Goal: Entertainment & Leisure: Consume media (video, audio)

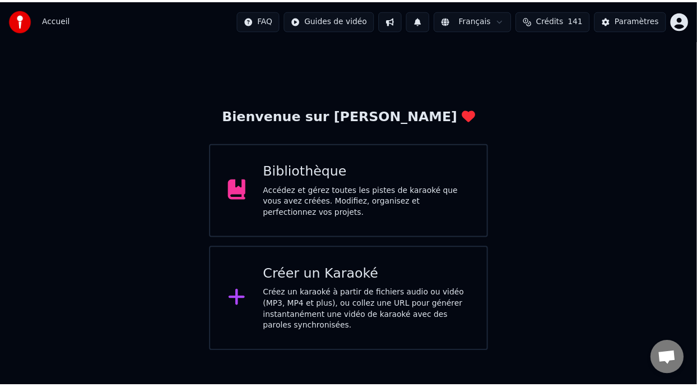
scroll to position [110, 0]
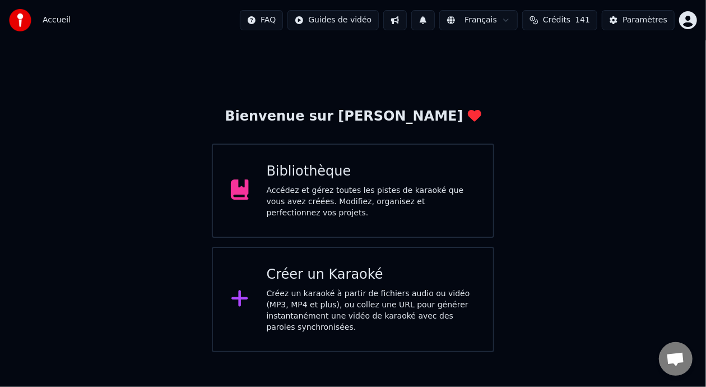
click at [388, 174] on div "Bibliothèque" at bounding box center [371, 172] width 209 height 18
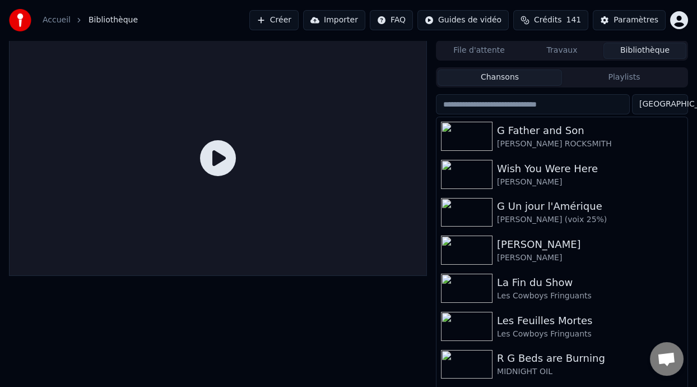
click at [618, 77] on button "Playlists" at bounding box center [624, 77] width 124 height 16
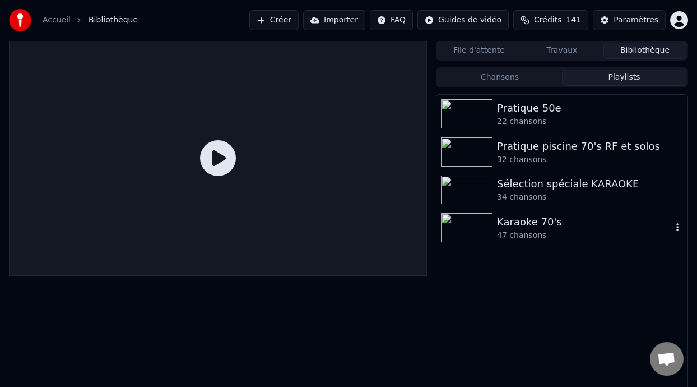
click at [536, 230] on div "47 chansons" at bounding box center [584, 235] width 175 height 11
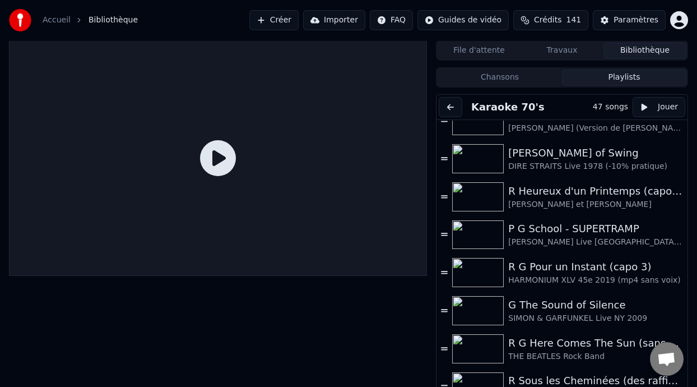
scroll to position [696, 0]
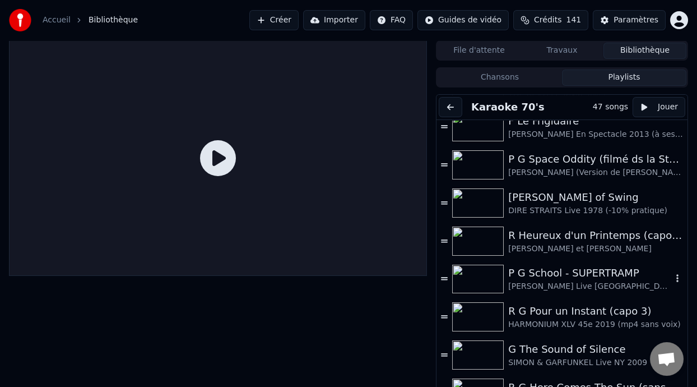
click at [592, 274] on div "P G School - SUPERTRAMP" at bounding box center [590, 273] width 164 height 16
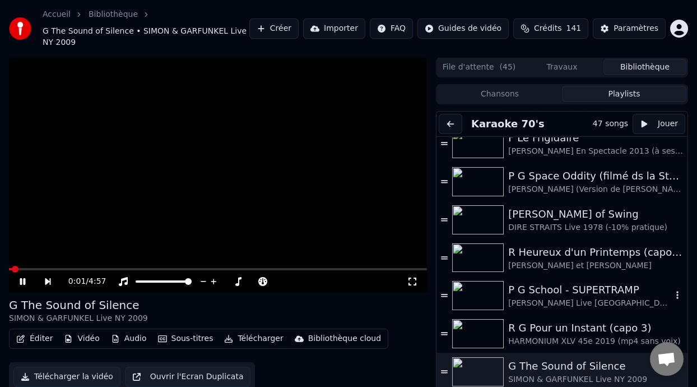
click at [556, 289] on div "P G School - SUPERTRAMP" at bounding box center [590, 290] width 164 height 16
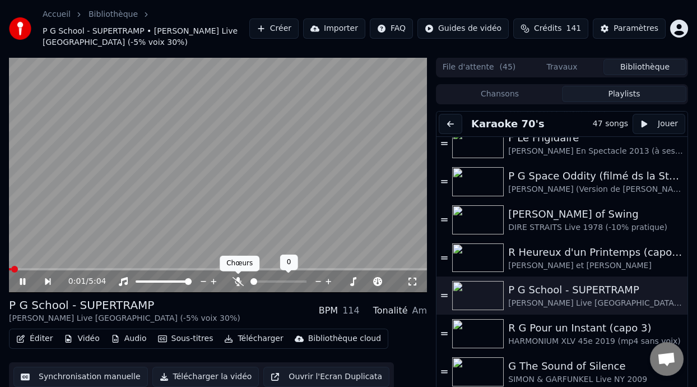
click at [239, 280] on icon at bounding box center [238, 281] width 11 height 9
click at [21, 277] on icon at bounding box center [30, 281] width 25 height 9
click at [24, 279] on icon at bounding box center [30, 281] width 25 height 9
click at [25, 282] on icon at bounding box center [23, 281] width 6 height 7
click at [23, 277] on icon at bounding box center [30, 281] width 25 height 9
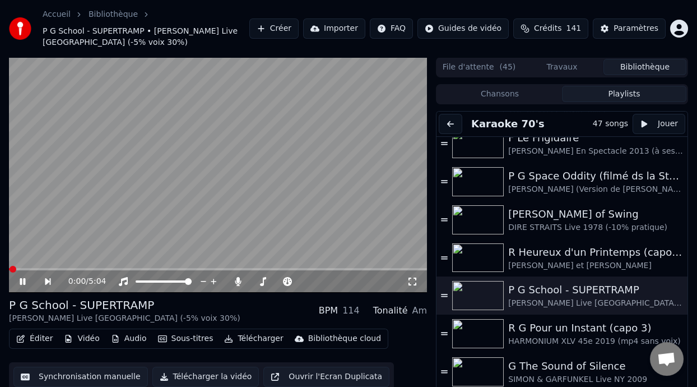
scroll to position [33, 0]
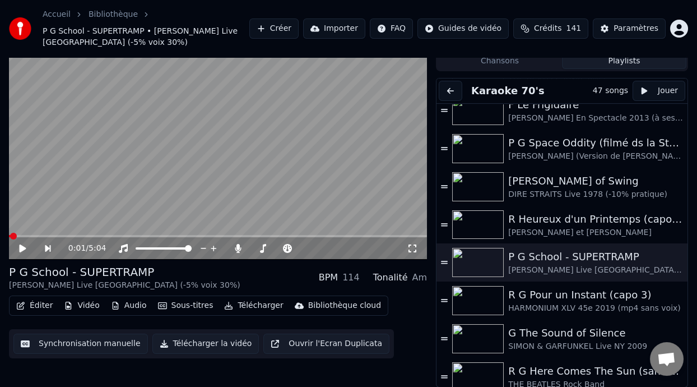
click at [22, 246] on icon at bounding box center [22, 248] width 7 height 8
click at [22, 246] on icon at bounding box center [30, 248] width 25 height 9
click at [22, 247] on icon at bounding box center [22, 248] width 7 height 8
click at [22, 247] on icon at bounding box center [30, 248] width 25 height 9
click at [20, 244] on icon at bounding box center [22, 248] width 7 height 8
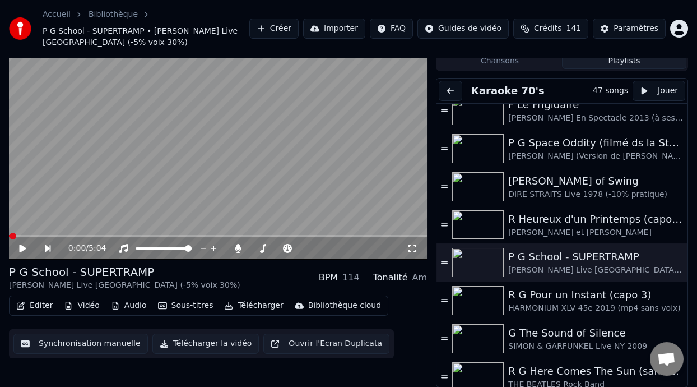
click at [413, 247] on icon at bounding box center [412, 248] width 11 height 9
click at [20, 248] on icon at bounding box center [23, 248] width 6 height 7
click at [11, 235] on span at bounding box center [14, 236] width 7 height 7
click at [21, 247] on icon at bounding box center [23, 248] width 6 height 7
click at [559, 223] on div "R Heureux d'un Printemps (capo 2)" at bounding box center [590, 219] width 164 height 16
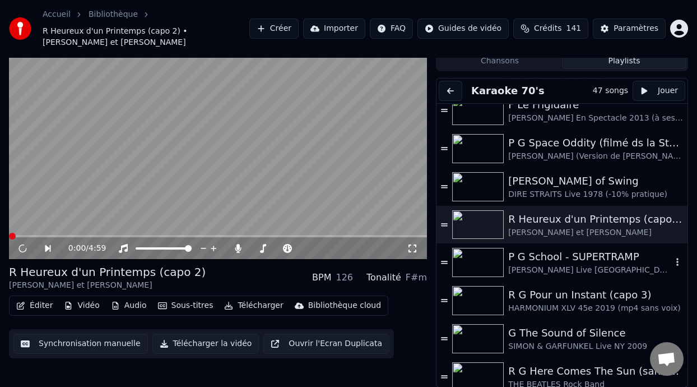
click at [550, 259] on div "P G School - SUPERTRAMP" at bounding box center [590, 257] width 164 height 16
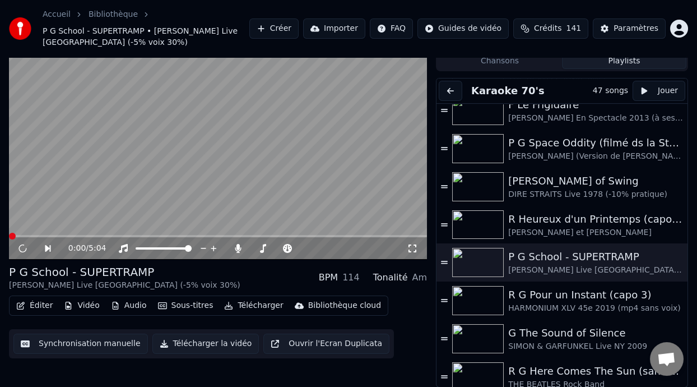
click at [251, 275] on div "P G School - SUPERTRAMP ROGER HODGSON Live Sao Paulo (-5% voix 30%) BPM 114 Ton…" at bounding box center [218, 277] width 418 height 27
click at [49, 244] on icon at bounding box center [55, 248] width 25 height 9
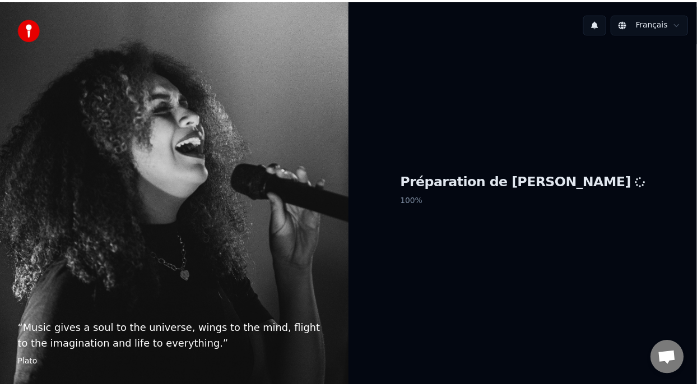
scroll to position [110, 0]
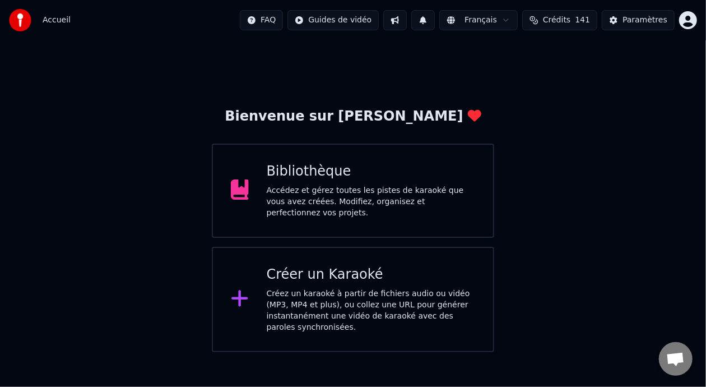
click at [313, 193] on div "Accédez et gérez toutes les pistes de karaoké que vous avez créées. Modifiez, o…" at bounding box center [371, 202] width 209 height 34
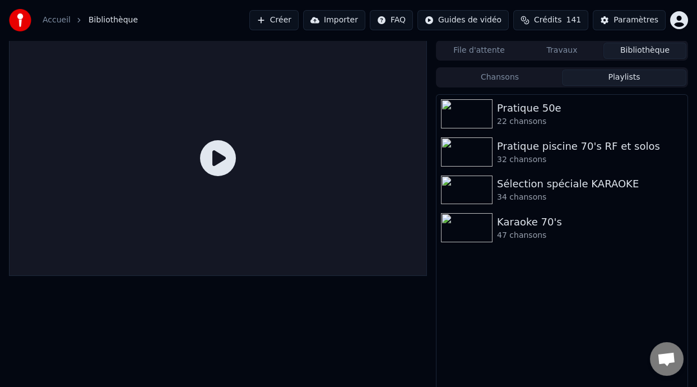
click at [614, 77] on button "Playlists" at bounding box center [624, 77] width 124 height 16
click at [554, 227] on div "Karaoke 70's" at bounding box center [584, 222] width 175 height 16
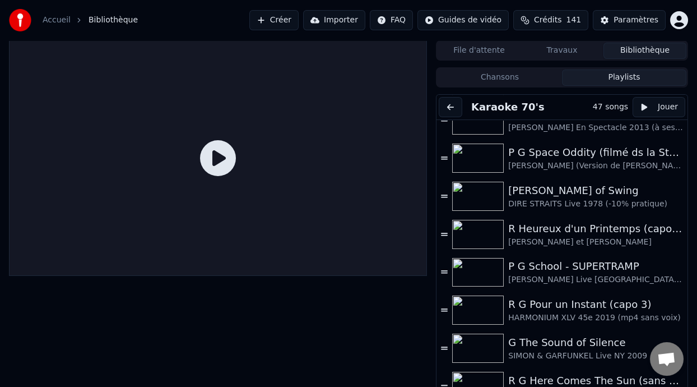
scroll to position [705, 0]
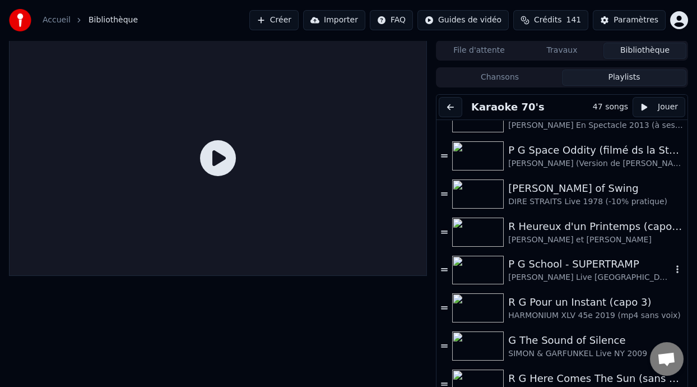
click at [548, 272] on div "[PERSON_NAME] Live [GEOGRAPHIC_DATA] (-5% voix 30%)" at bounding box center [590, 277] width 164 height 11
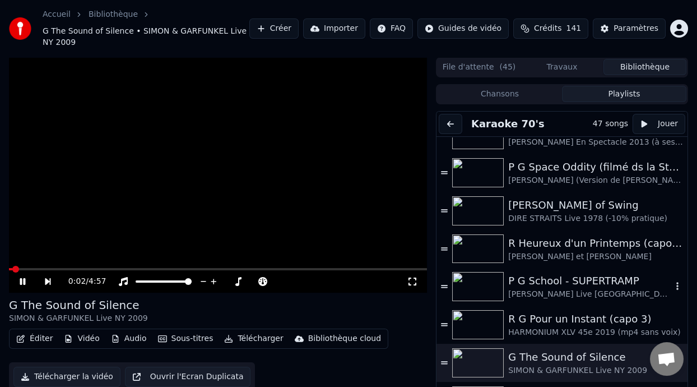
click at [564, 292] on div "[PERSON_NAME] Live [GEOGRAPHIC_DATA] (-5% voix 30%)" at bounding box center [590, 294] width 164 height 11
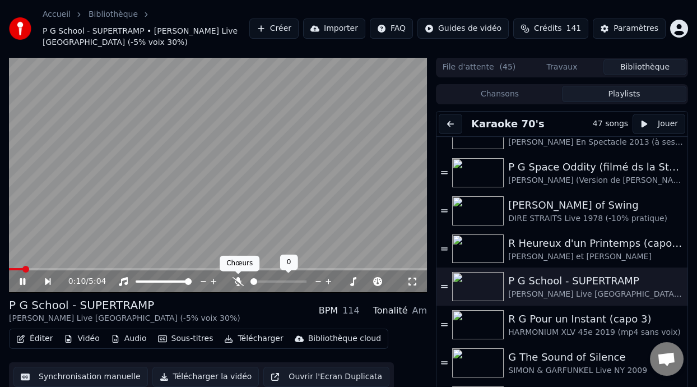
click at [239, 280] on icon at bounding box center [238, 281] width 11 height 9
click at [270, 280] on span at bounding box center [279, 281] width 56 height 2
click at [263, 280] on span at bounding box center [257, 281] width 13 height 2
click at [262, 279] on span at bounding box center [263, 281] width 7 height 7
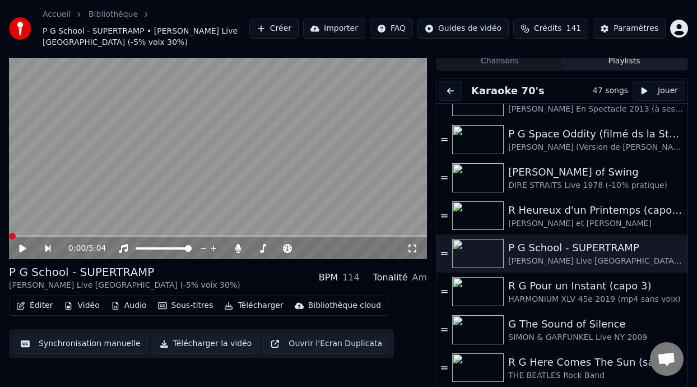
click at [20, 246] on icon at bounding box center [22, 248] width 7 height 8
click at [20, 246] on icon at bounding box center [23, 248] width 6 height 7
click at [136, 304] on button "Audio" at bounding box center [128, 306] width 45 height 16
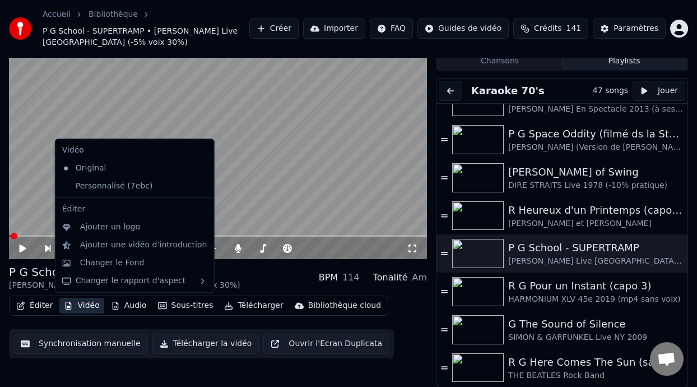
click at [80, 305] on button "Vidéo" at bounding box center [81, 306] width 44 height 16
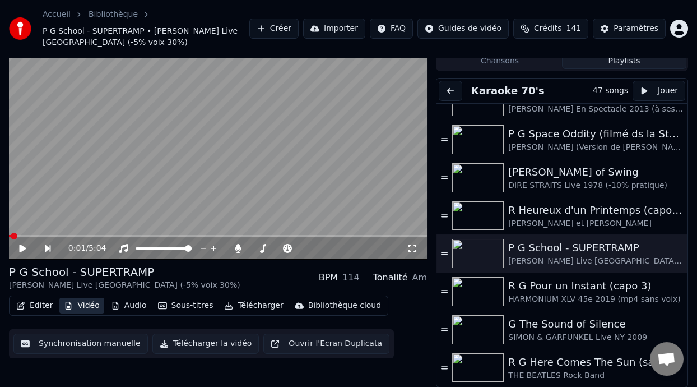
click at [90, 301] on button "Vidéo" at bounding box center [81, 306] width 44 height 16
click at [24, 248] on icon at bounding box center [22, 248] width 7 height 8
click at [24, 248] on icon at bounding box center [23, 248] width 6 height 7
click at [24, 248] on icon at bounding box center [22, 248] width 7 height 8
click at [24, 248] on icon at bounding box center [23, 248] width 6 height 7
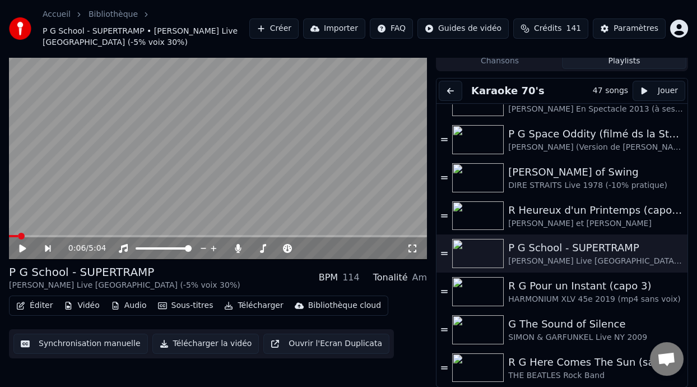
click at [24, 248] on icon at bounding box center [22, 248] width 7 height 8
click at [24, 248] on icon at bounding box center [23, 248] width 6 height 7
click at [24, 248] on icon at bounding box center [22, 248] width 7 height 8
click at [24, 248] on icon at bounding box center [23, 248] width 6 height 7
click at [21, 245] on icon at bounding box center [22, 248] width 7 height 8
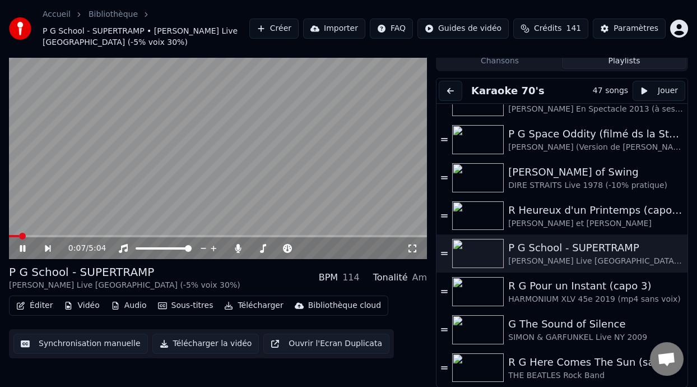
click at [21, 245] on icon at bounding box center [23, 248] width 6 height 7
click at [13, 235] on span at bounding box center [14, 236] width 11 height 2
click at [23, 246] on icon at bounding box center [22, 248] width 7 height 8
click at [23, 246] on icon at bounding box center [30, 248] width 25 height 9
click at [21, 246] on icon at bounding box center [22, 248] width 7 height 8
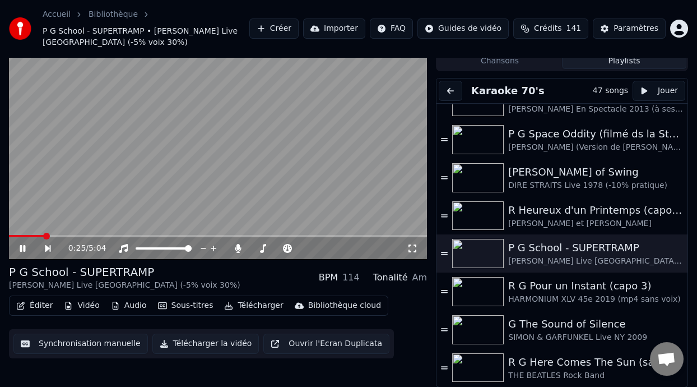
click at [20, 245] on icon at bounding box center [23, 248] width 6 height 7
click at [16, 235] on span at bounding box center [26, 236] width 35 height 2
click at [22, 248] on icon at bounding box center [22, 248] width 7 height 8
click at [22, 248] on icon at bounding box center [23, 248] width 6 height 7
click at [22, 248] on icon at bounding box center [22, 248] width 7 height 8
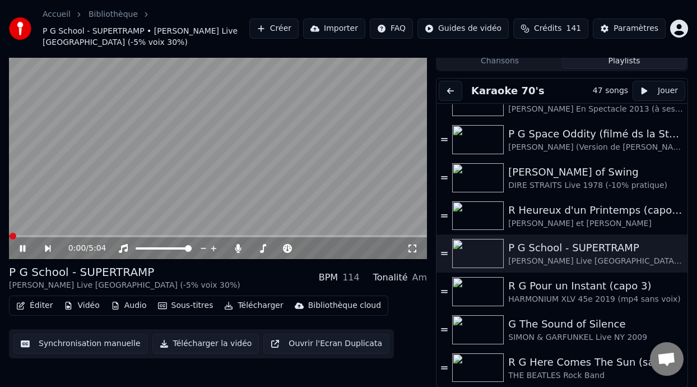
click at [22, 248] on icon at bounding box center [23, 248] width 6 height 7
click at [22, 248] on icon at bounding box center [22, 248] width 7 height 8
click at [22, 248] on icon at bounding box center [23, 248] width 6 height 7
click at [22, 248] on icon at bounding box center [22, 248] width 7 height 8
click at [22, 248] on icon at bounding box center [23, 248] width 6 height 7
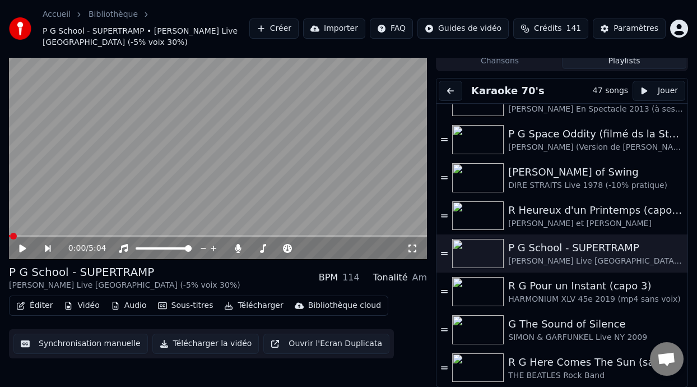
click at [411, 245] on icon at bounding box center [412, 248] width 11 height 9
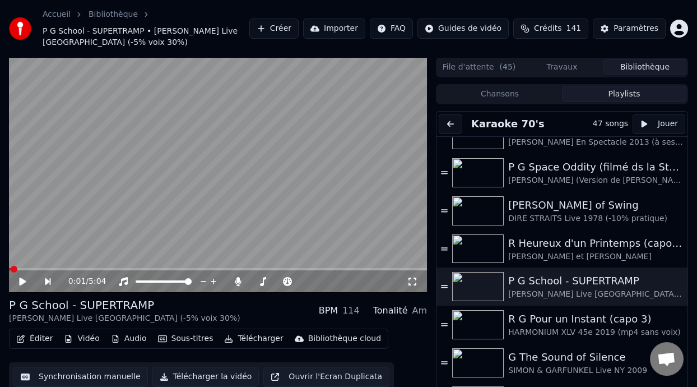
click at [22, 280] on icon at bounding box center [22, 281] width 7 height 8
click at [22, 280] on icon at bounding box center [30, 281] width 25 height 9
click at [22, 280] on icon at bounding box center [22, 281] width 7 height 8
click at [22, 280] on icon at bounding box center [30, 281] width 25 height 9
click at [22, 280] on icon at bounding box center [22, 281] width 7 height 8
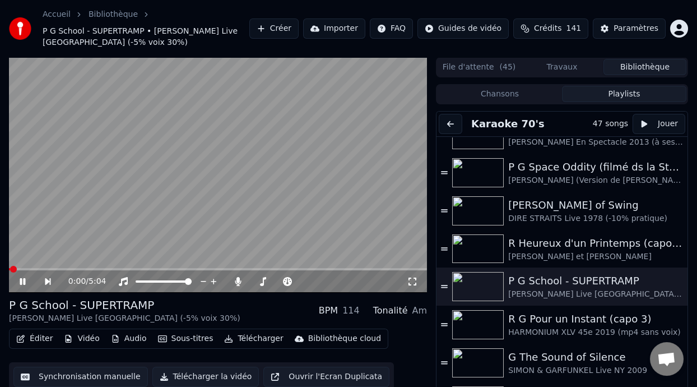
click at [22, 280] on icon at bounding box center [30, 281] width 25 height 9
click at [22, 280] on icon at bounding box center [22, 281] width 7 height 8
click at [21, 276] on div "0:07 / 5:04" at bounding box center [217, 281] width 409 height 11
click at [24, 279] on icon at bounding box center [23, 281] width 6 height 7
click at [13, 268] on span at bounding box center [15, 269] width 13 height 2
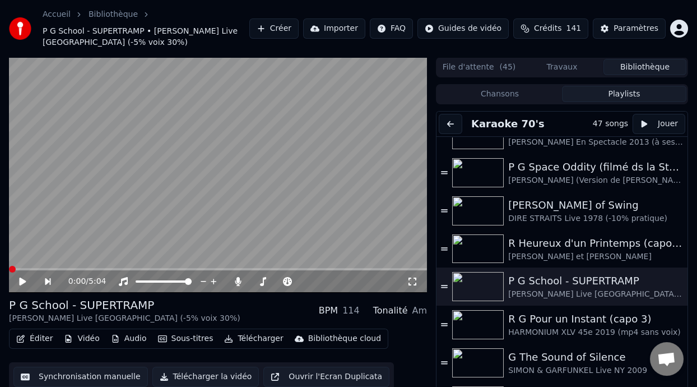
click at [411, 280] on icon at bounding box center [412, 281] width 11 height 9
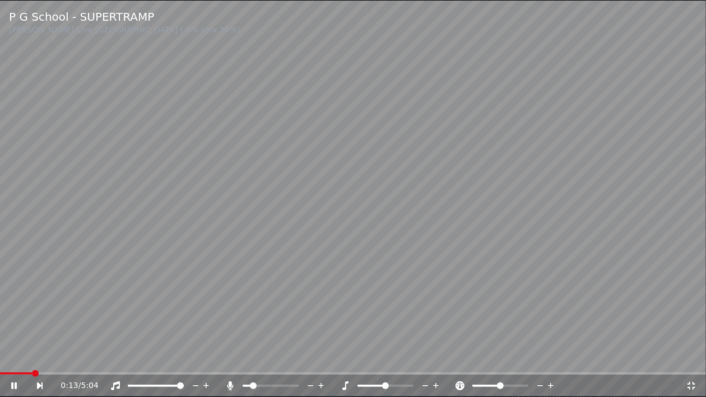
click at [393, 160] on video at bounding box center [353, 198] width 706 height 397
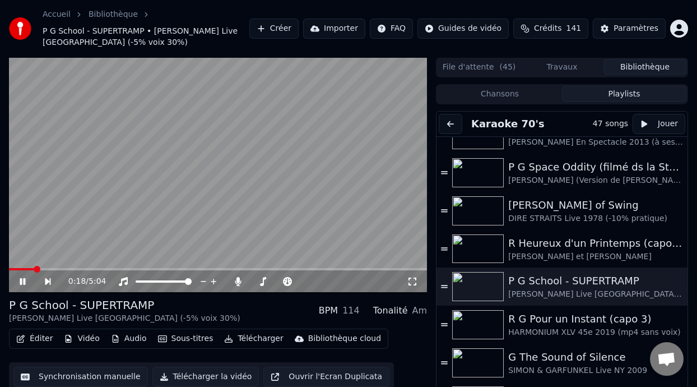
click at [17, 268] on span at bounding box center [21, 269] width 25 height 2
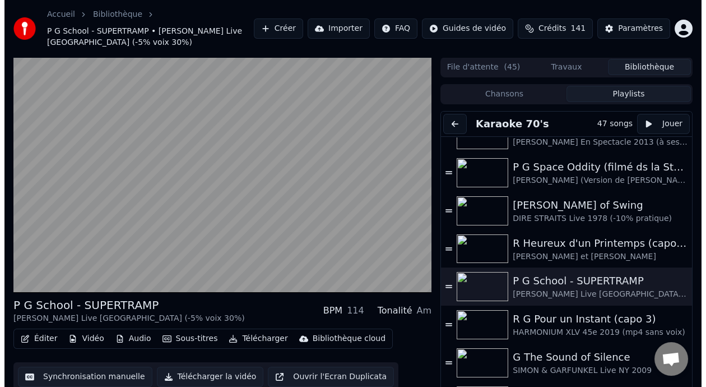
scroll to position [33, 0]
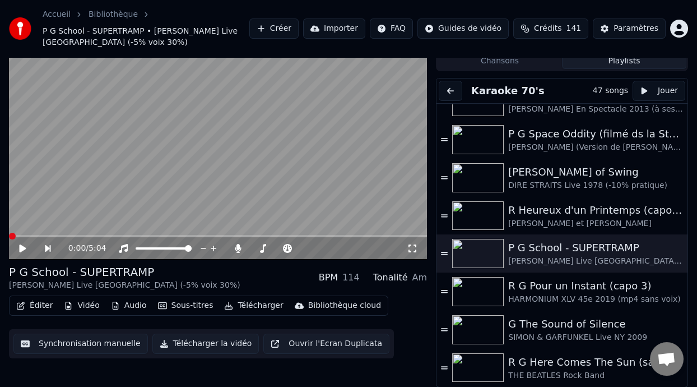
click at [22, 246] on icon at bounding box center [22, 248] width 7 height 8
click at [22, 246] on icon at bounding box center [30, 248] width 25 height 9
click at [22, 246] on icon at bounding box center [22, 248] width 7 height 8
click at [12, 235] on span at bounding box center [24, 236] width 31 height 2
click at [9, 233] on span at bounding box center [12, 236] width 7 height 7
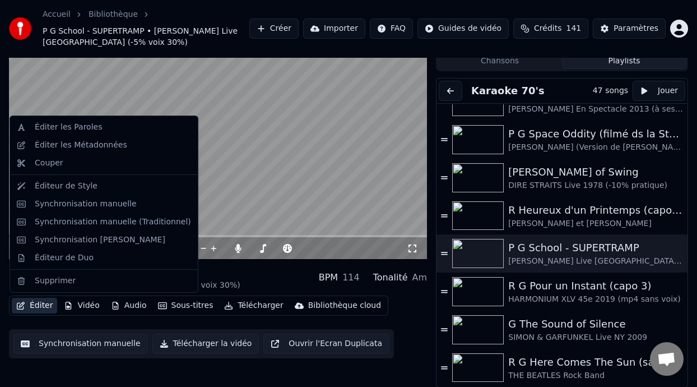
click at [44, 304] on button "Éditer" at bounding box center [34, 306] width 45 height 16
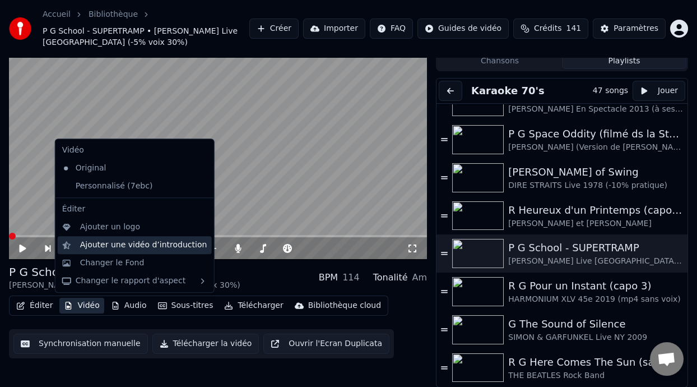
click at [134, 245] on div "Ajouter une vidéo d’introduction" at bounding box center [143, 244] width 127 height 11
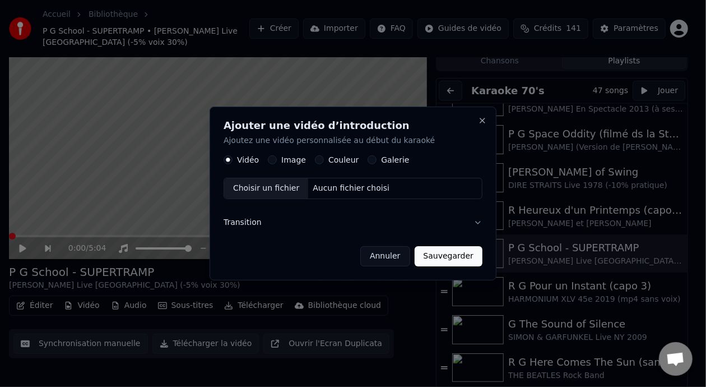
click at [275, 186] on div "Choisir un fichier" at bounding box center [266, 188] width 84 height 20
click at [368, 159] on button "Galerie" at bounding box center [372, 159] width 9 height 9
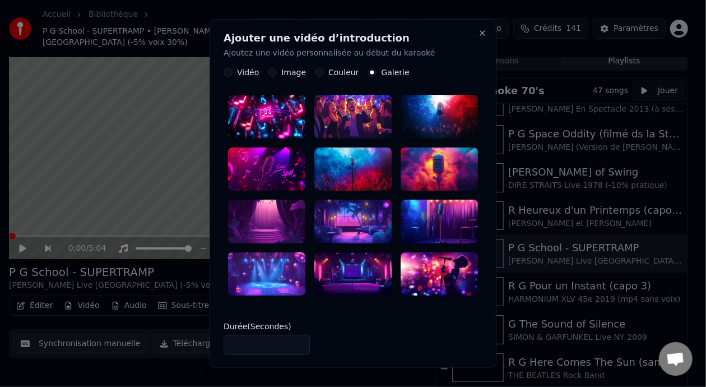
click at [226, 73] on button "Vidéo" at bounding box center [228, 72] width 9 height 9
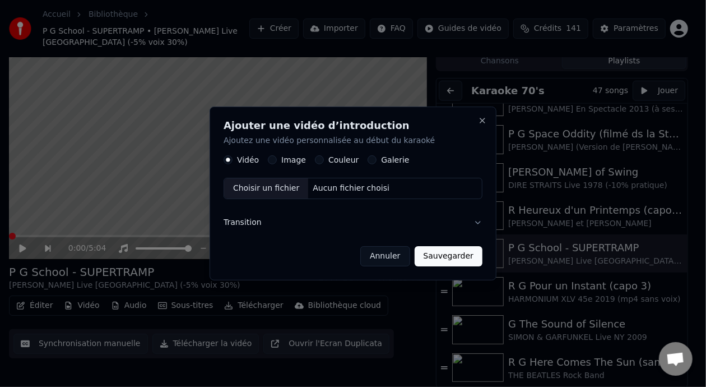
click at [339, 186] on div "Aucun fichier choisi" at bounding box center [351, 188] width 86 height 11
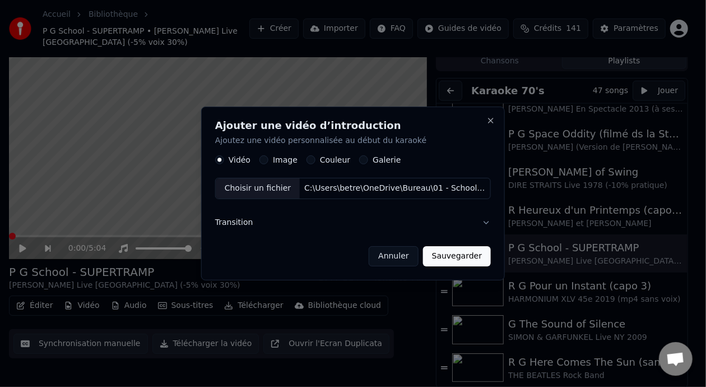
click at [246, 220] on button "Transition" at bounding box center [353, 222] width 276 height 29
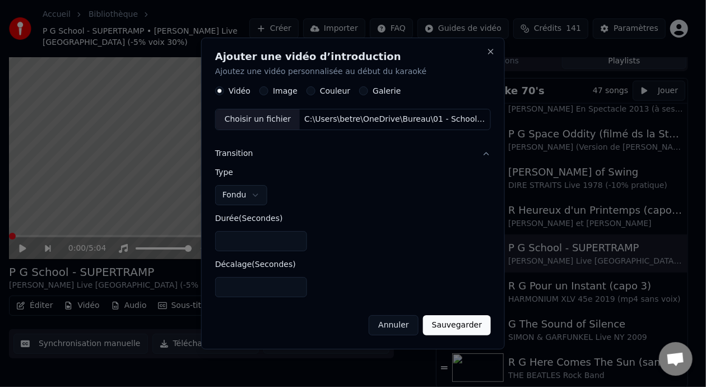
click at [297, 238] on input "*" at bounding box center [261, 241] width 92 height 20
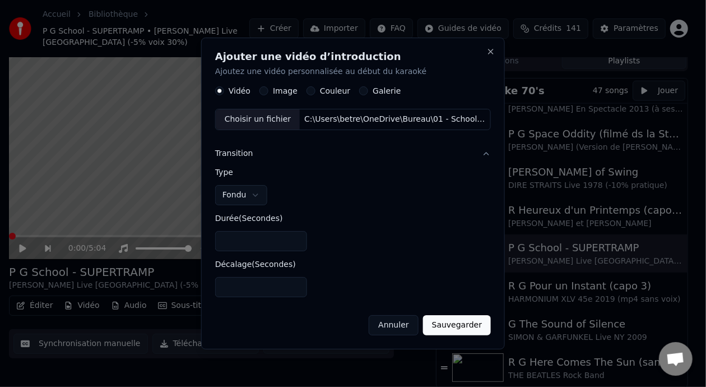
click at [297, 238] on input "*" at bounding box center [261, 241] width 92 height 20
click at [297, 238] on input "**" at bounding box center [261, 241] width 92 height 20
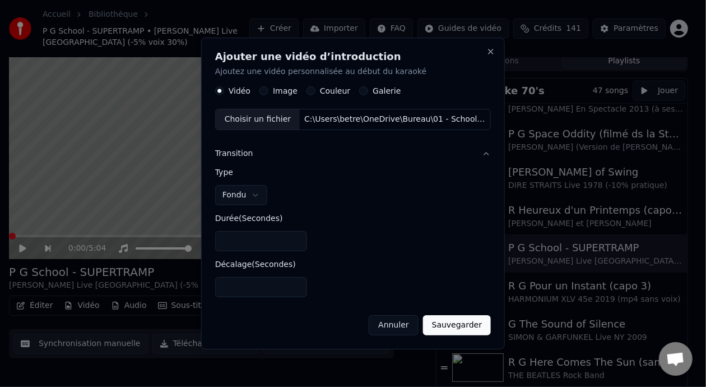
click at [297, 238] on input "**" at bounding box center [261, 241] width 92 height 20
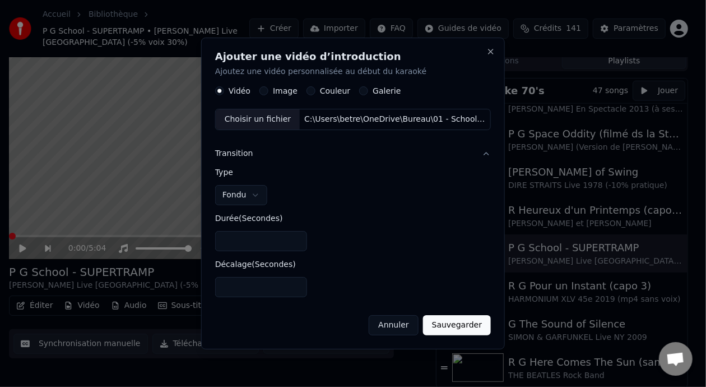
click at [297, 238] on input "**" at bounding box center [261, 241] width 92 height 20
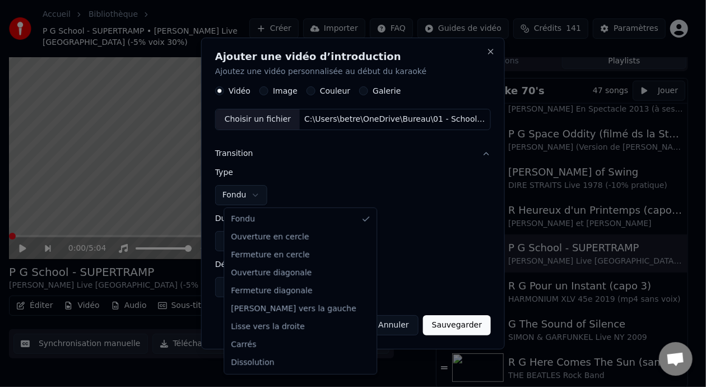
click at [261, 195] on body "Accueil Bibliothèque P G School - SUPERTRAMP • ROGER HODGSON Live Sao Paulo (-5…" at bounding box center [348, 160] width 697 height 387
click at [267, 197] on body "Accueil Bibliothèque P G School - SUPERTRAMP • ROGER HODGSON Live Sao Paulo (-5…" at bounding box center [348, 160] width 697 height 387
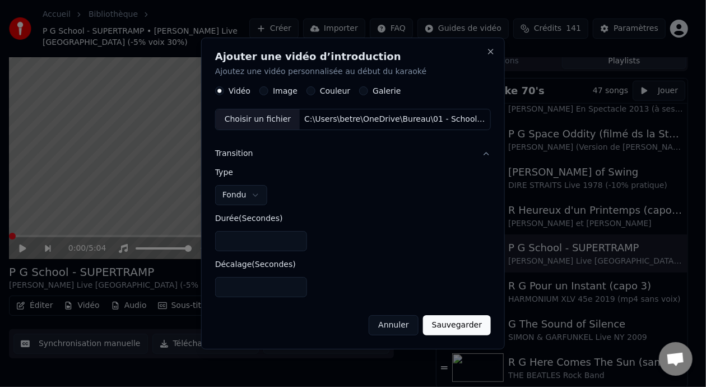
click at [298, 235] on input "**" at bounding box center [261, 241] width 92 height 20
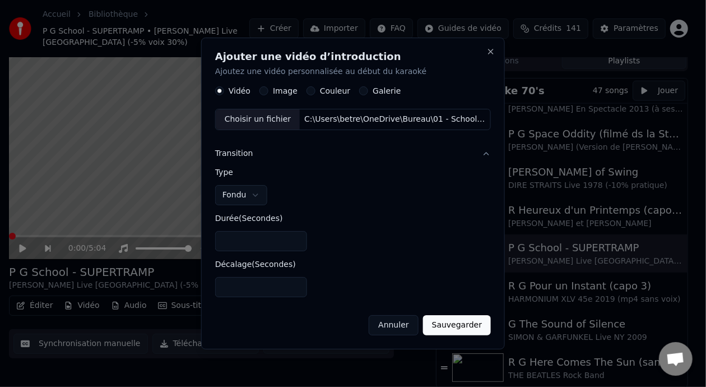
click at [298, 235] on input "**" at bounding box center [261, 241] width 92 height 20
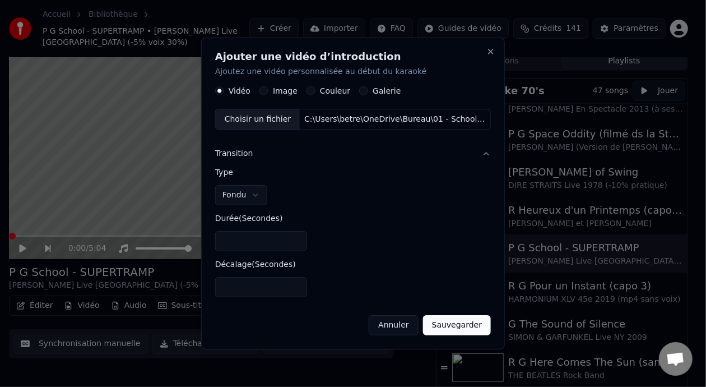
click at [298, 235] on input "**" at bounding box center [261, 241] width 92 height 20
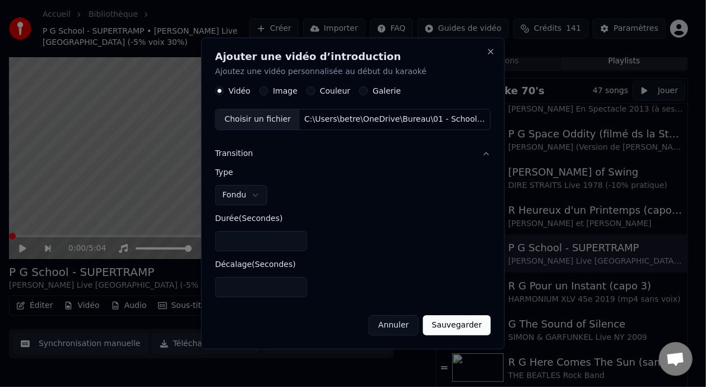
click at [455, 323] on button "Sauvegarder" at bounding box center [457, 325] width 68 height 20
type input "*"
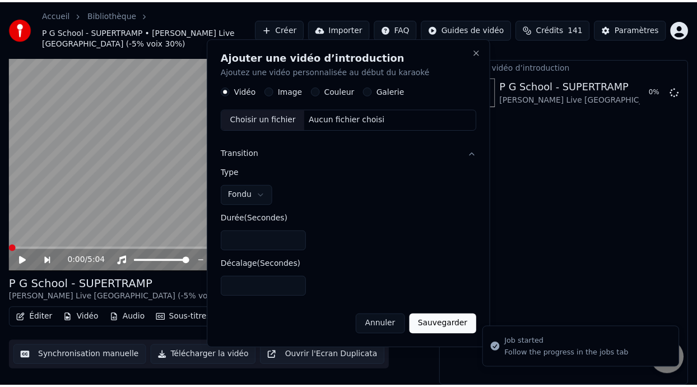
scroll to position [26, 0]
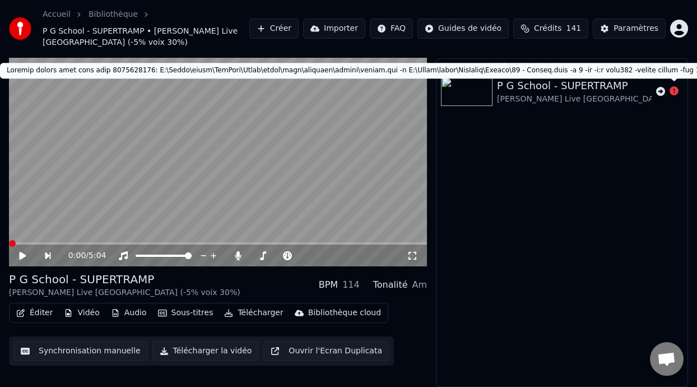
click at [671, 89] on icon at bounding box center [674, 90] width 9 height 9
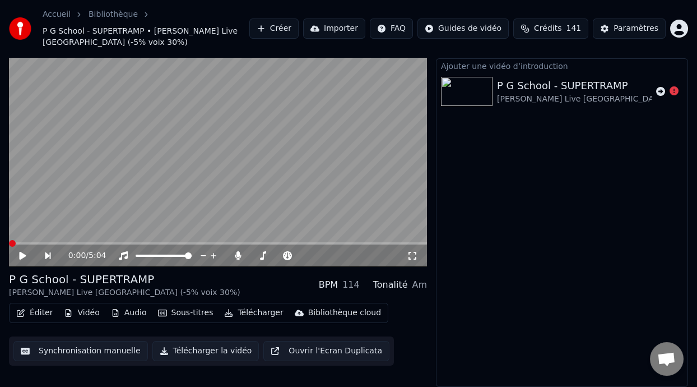
click at [674, 91] on icon at bounding box center [674, 90] width 9 height 9
click at [660, 90] on icon at bounding box center [660, 91] width 9 height 9
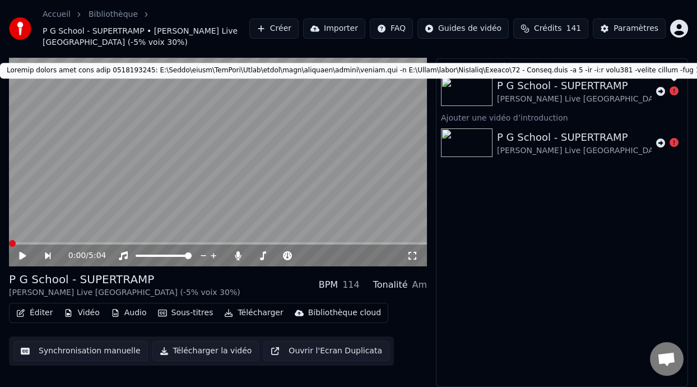
click at [673, 89] on icon at bounding box center [674, 90] width 9 height 9
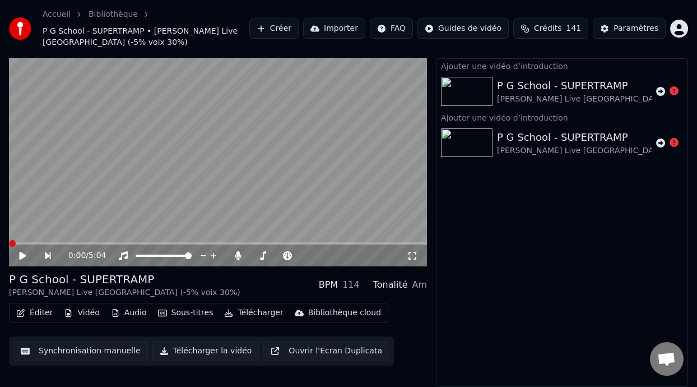
click at [673, 89] on icon at bounding box center [674, 90] width 9 height 9
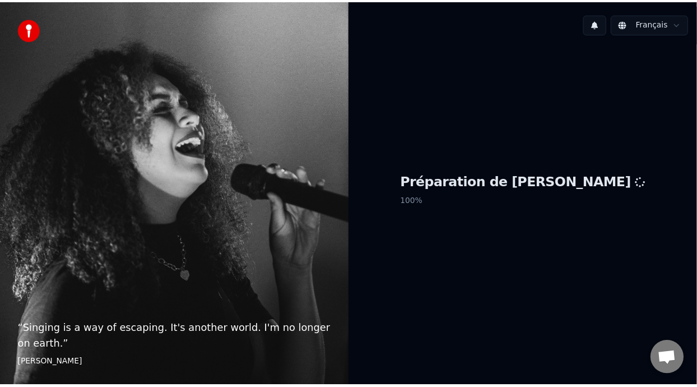
scroll to position [110, 0]
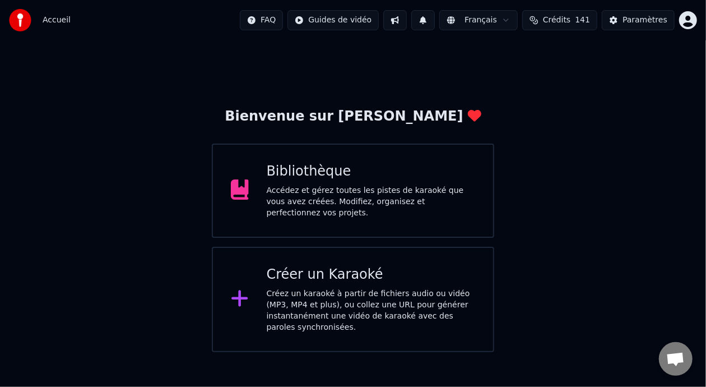
click at [361, 185] on div "Bibliothèque Accédez et gérez toutes les pistes de karaoké que vous avez créées…" at bounding box center [371, 191] width 209 height 56
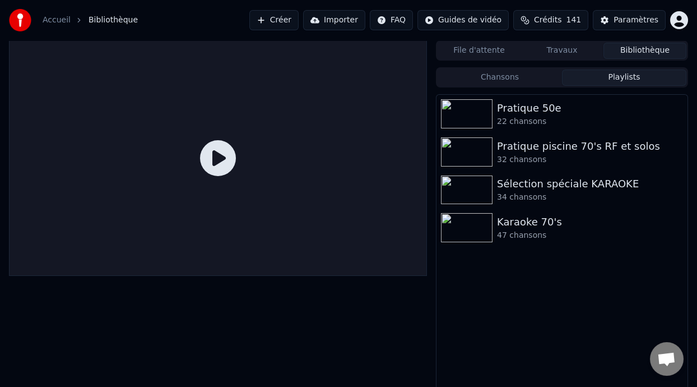
click at [627, 76] on button "Playlists" at bounding box center [624, 77] width 124 height 16
click at [526, 231] on div "47 chansons" at bounding box center [584, 235] width 175 height 11
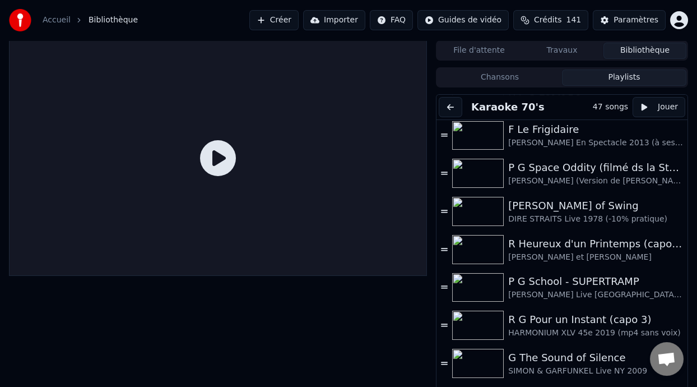
scroll to position [698, 0]
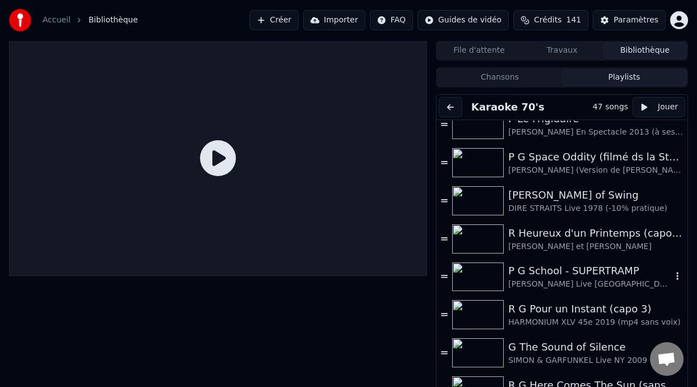
click at [578, 272] on div "P G School - SUPERTRAMP" at bounding box center [590, 271] width 164 height 16
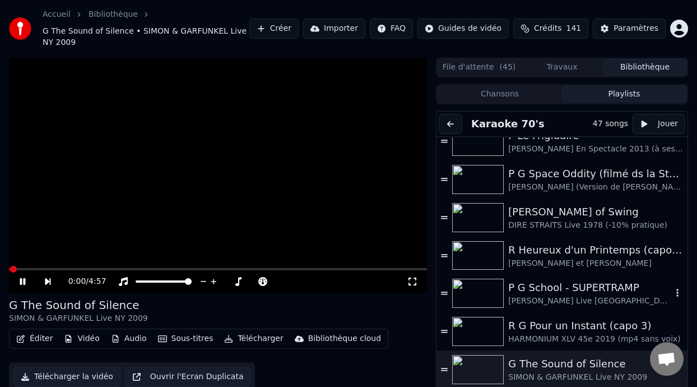
click at [564, 296] on div "[PERSON_NAME] Live [GEOGRAPHIC_DATA] (-5% voix 30%)" at bounding box center [590, 300] width 164 height 11
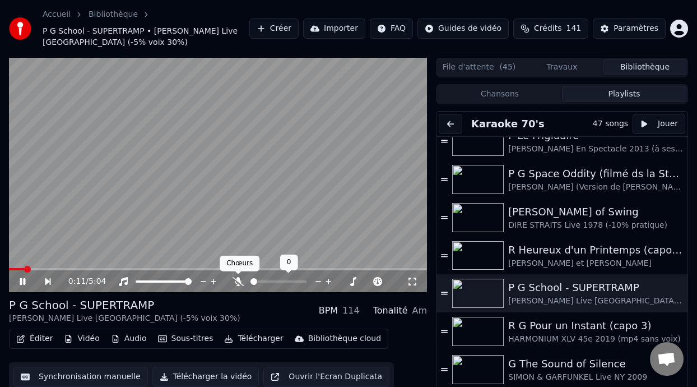
click at [239, 277] on icon at bounding box center [238, 281] width 11 height 9
click at [39, 339] on button "Éditer" at bounding box center [34, 339] width 45 height 16
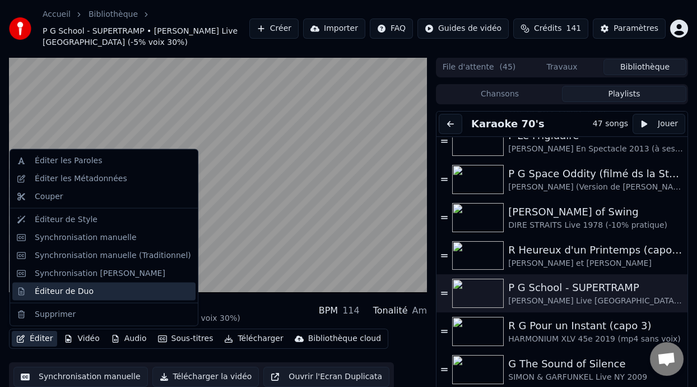
click at [81, 292] on div "Éditeur de Duo" at bounding box center [64, 290] width 59 height 11
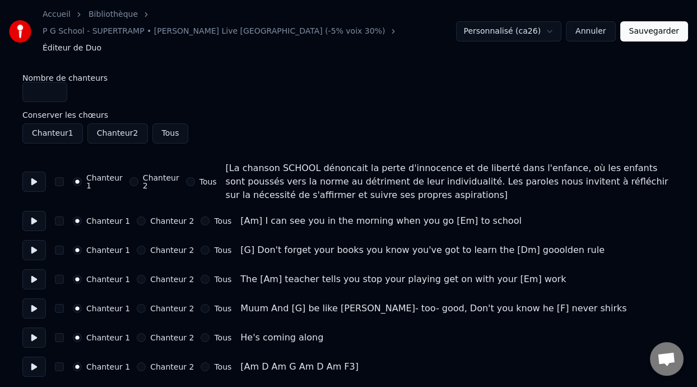
click at [598, 22] on button "Annuler" at bounding box center [590, 31] width 49 height 20
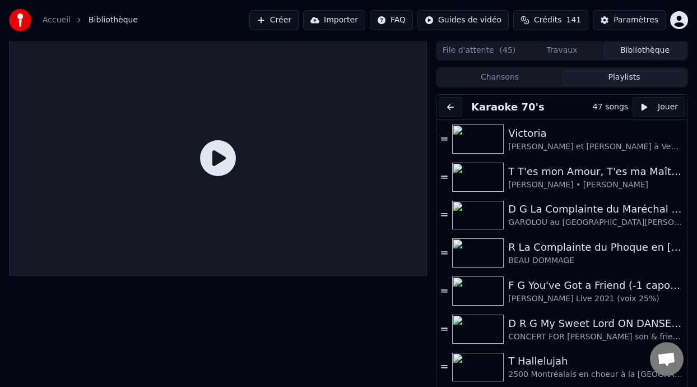
click at [621, 80] on button "Playlists" at bounding box center [624, 77] width 124 height 16
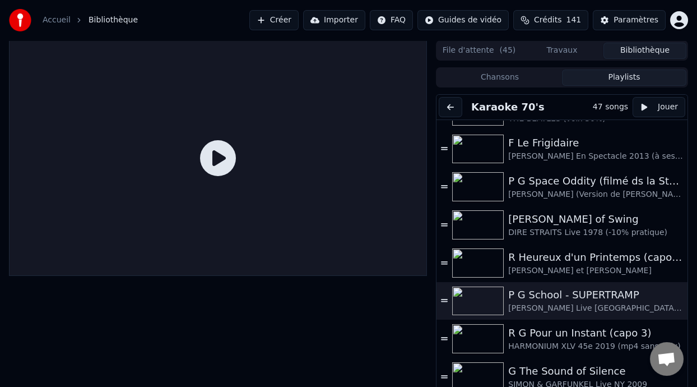
scroll to position [671, 0]
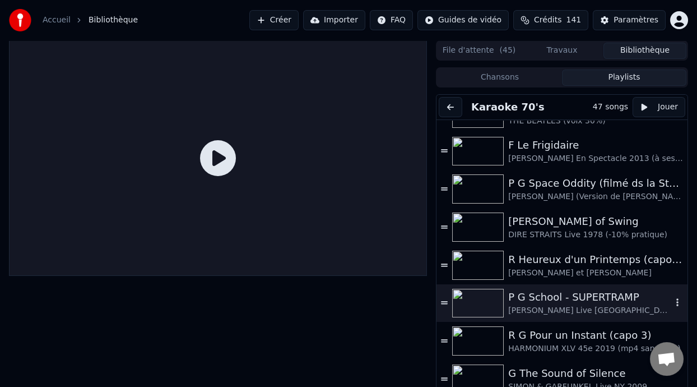
click at [558, 300] on div "P G School - SUPERTRAMP" at bounding box center [590, 297] width 164 height 16
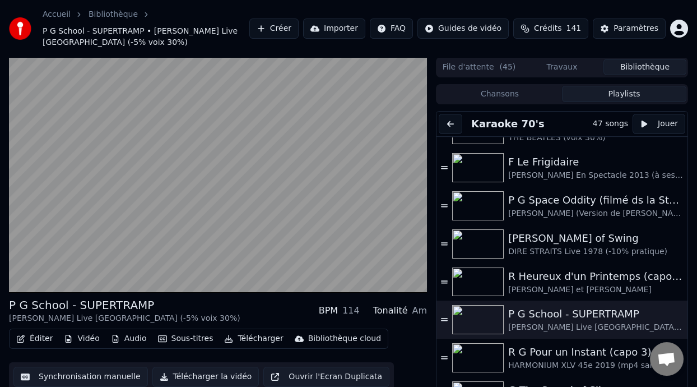
click at [106, 379] on button "Synchronisation manuelle" at bounding box center [80, 377] width 135 height 20
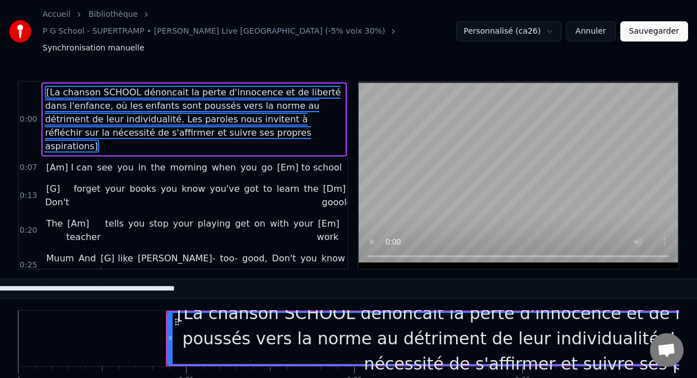
click at [600, 23] on button "Annuler" at bounding box center [590, 31] width 49 height 20
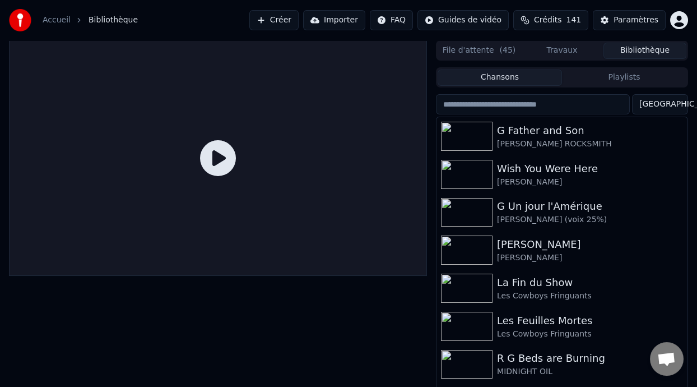
click at [622, 77] on button "Playlists" at bounding box center [624, 77] width 124 height 16
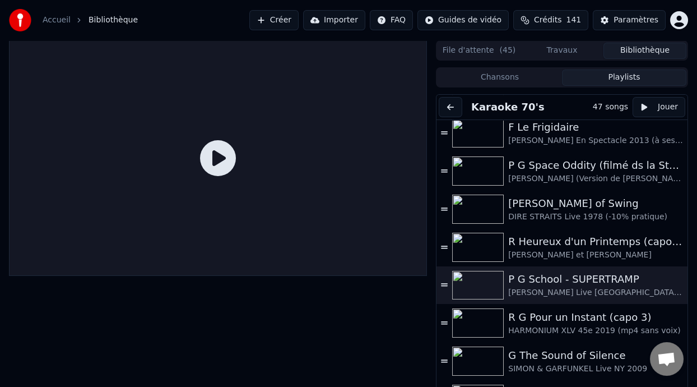
scroll to position [683, 0]
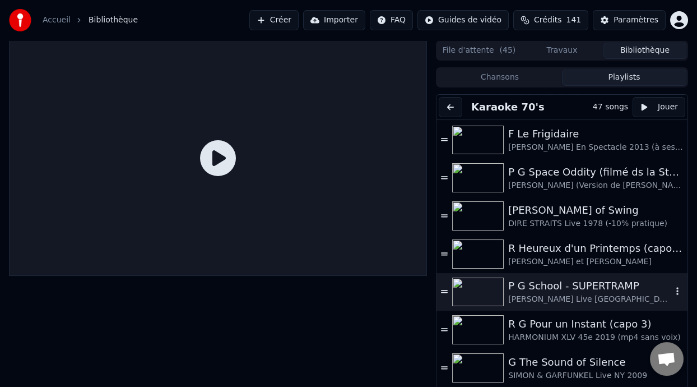
click at [557, 290] on div "P G School - SUPERTRAMP" at bounding box center [590, 286] width 164 height 16
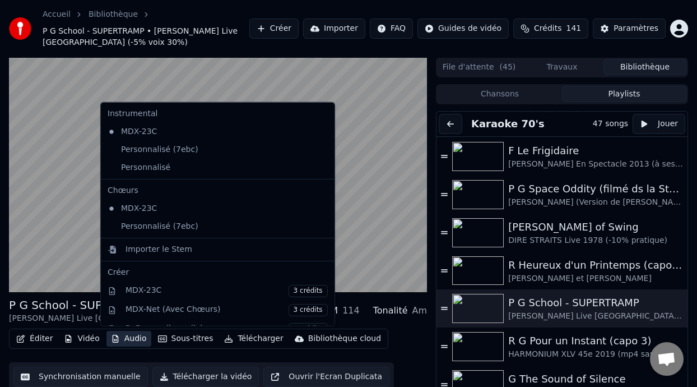
click at [133, 339] on button "Audio" at bounding box center [128, 339] width 45 height 16
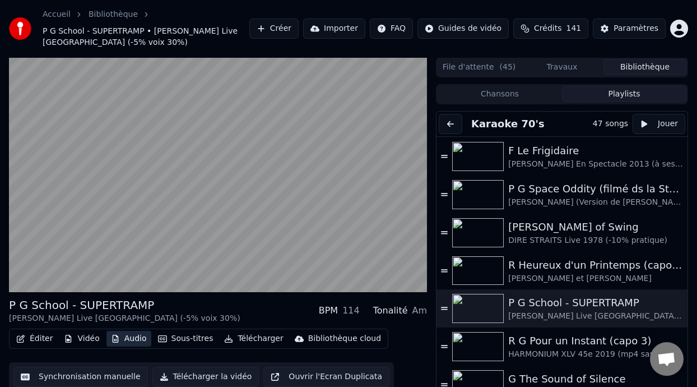
click at [133, 339] on button "Audio" at bounding box center [128, 339] width 45 height 16
click at [84, 338] on button "Vidéo" at bounding box center [81, 339] width 44 height 16
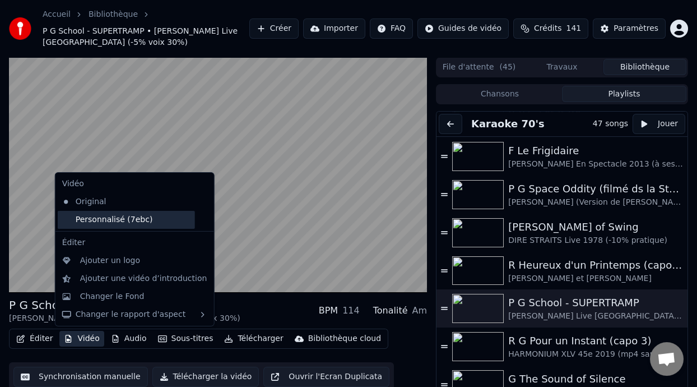
click at [130, 221] on div "Personnalisé (7ebc)" at bounding box center [126, 220] width 137 height 18
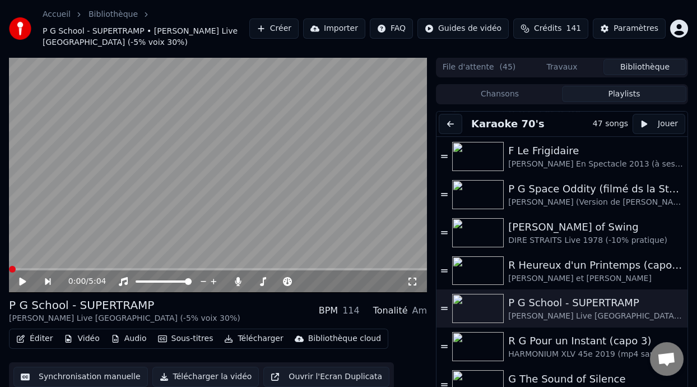
click at [24, 279] on icon at bounding box center [30, 281] width 25 height 9
click at [24, 279] on icon at bounding box center [23, 281] width 6 height 7
click at [24, 279] on icon at bounding box center [30, 281] width 25 height 9
click at [24, 279] on icon at bounding box center [23, 281] width 6 height 7
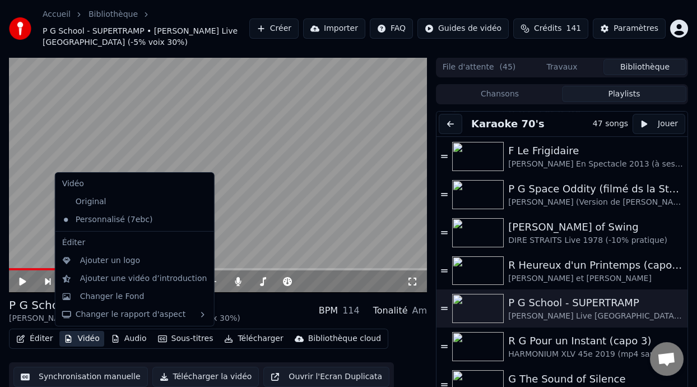
click at [92, 336] on button "Vidéo" at bounding box center [81, 339] width 44 height 16
click at [148, 196] on div "Original" at bounding box center [126, 202] width 137 height 18
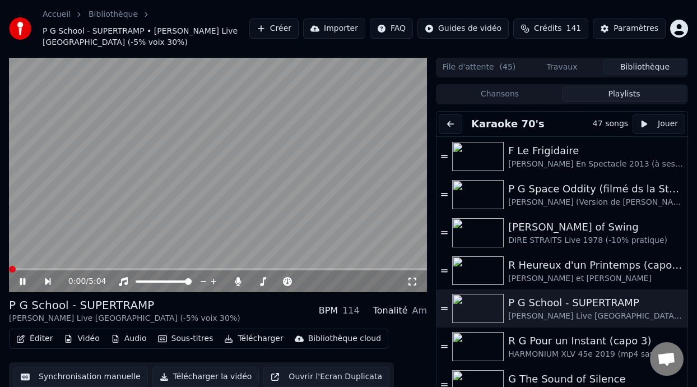
click at [21, 281] on icon at bounding box center [23, 281] width 6 height 7
click at [23, 279] on icon at bounding box center [30, 281] width 25 height 9
click at [23, 279] on icon at bounding box center [23, 281] width 6 height 7
click at [21, 277] on icon at bounding box center [30, 281] width 25 height 9
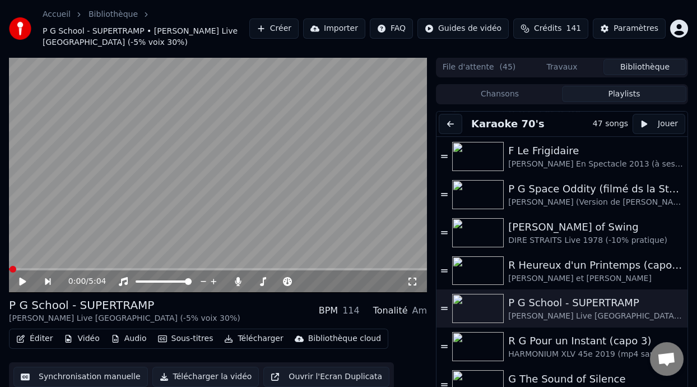
click at [21, 279] on icon at bounding box center [22, 281] width 7 height 8
click at [223, 304] on div "P G School - SUPERTRAMP ROGER HODGSON Live Sao Paulo (-5% voix 30%) BPM 114 Ton…" at bounding box center [218, 310] width 418 height 27
click at [22, 279] on icon at bounding box center [23, 281] width 6 height 7
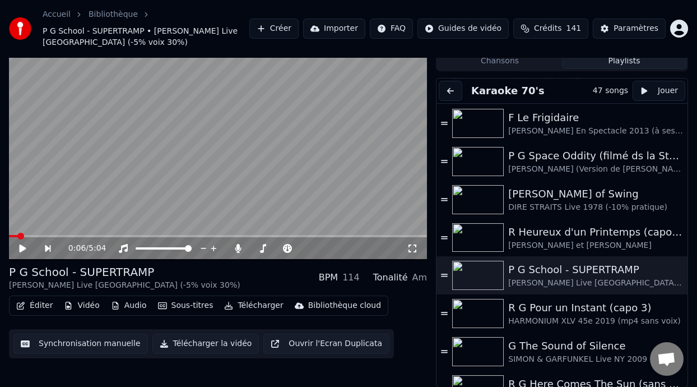
scroll to position [0, 0]
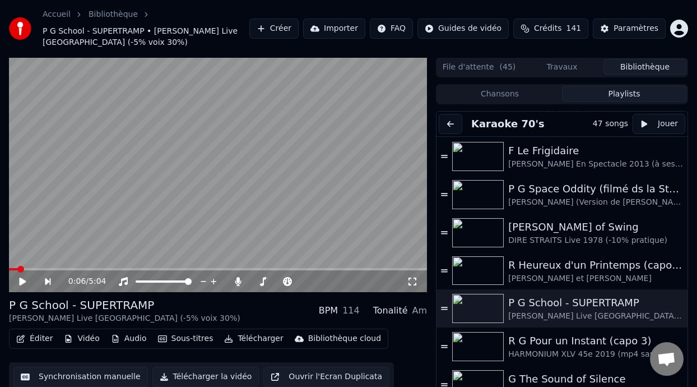
click at [656, 0] on html "Accueil Bibliothèque P G School - SUPERTRAMP • ROGER HODGSON Live Sao Paulo (-5…" at bounding box center [348, 193] width 697 height 387
click at [21, 280] on icon at bounding box center [22, 281] width 7 height 8
click at [21, 280] on icon at bounding box center [23, 281] width 6 height 7
click at [21, 280] on icon at bounding box center [22, 281] width 7 height 8
click at [21, 281] on icon at bounding box center [23, 281] width 6 height 7
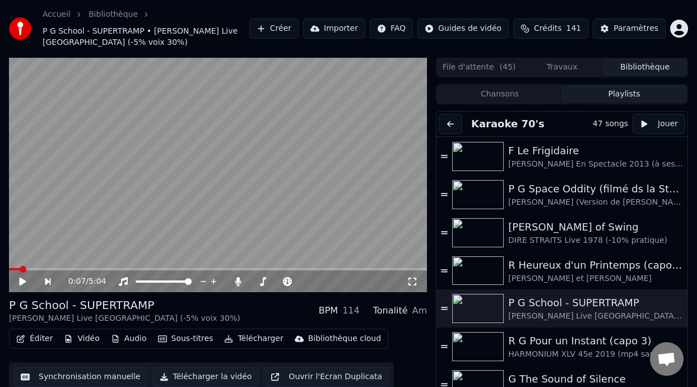
click at [22, 281] on icon at bounding box center [22, 281] width 7 height 8
click at [22, 281] on icon at bounding box center [30, 281] width 25 height 9
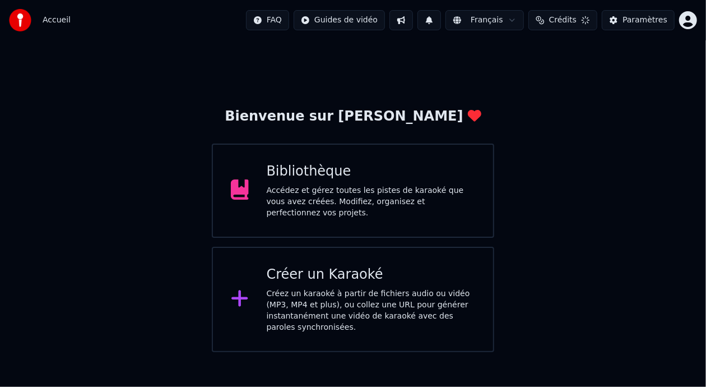
click at [388, 179] on div "Bibliothèque" at bounding box center [371, 172] width 209 height 18
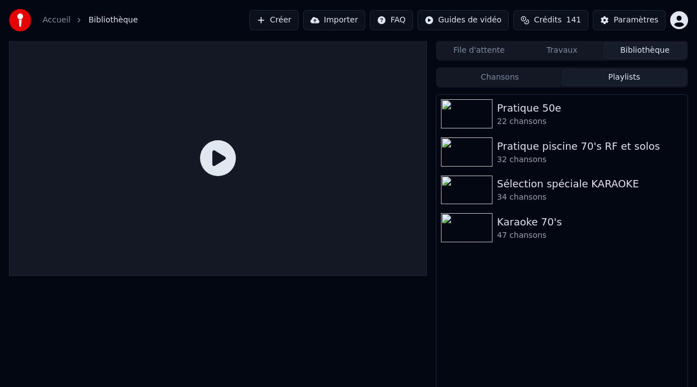
click at [649, 75] on button "Playlists" at bounding box center [624, 77] width 124 height 16
click at [560, 220] on div "Karaoke 70's" at bounding box center [584, 222] width 175 height 16
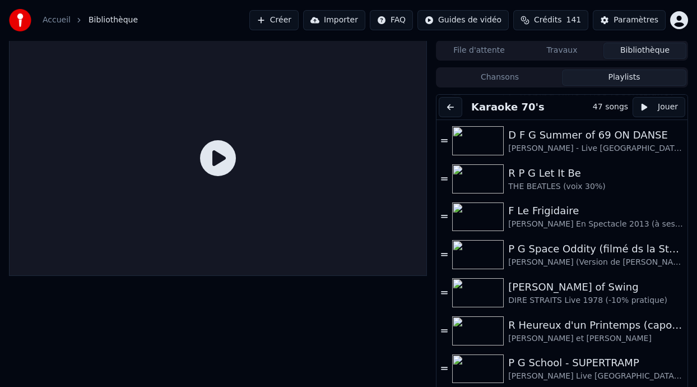
scroll to position [621, 0]
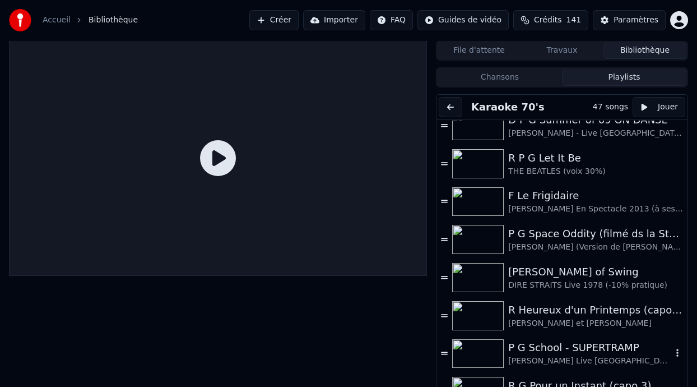
click at [549, 350] on div "P G School - SUPERTRAMP" at bounding box center [590, 348] width 164 height 16
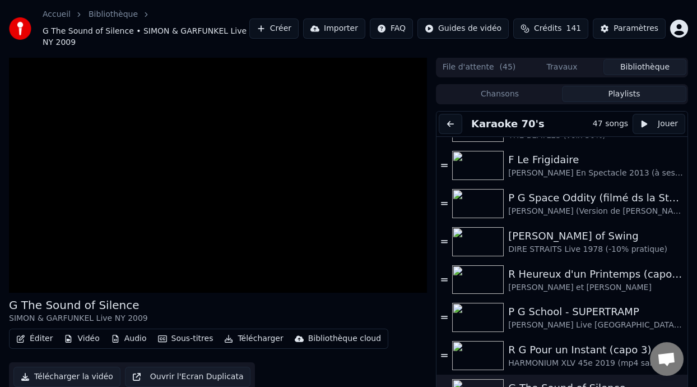
scroll to position [733, 0]
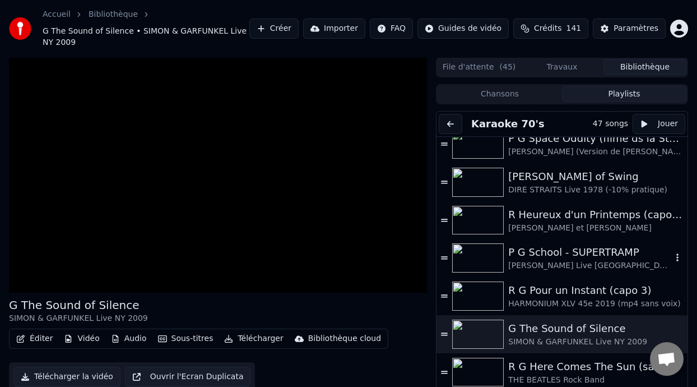
click at [557, 259] on div "P G School - SUPERTRAMP [PERSON_NAME] Live [GEOGRAPHIC_DATA] (-5% voix 30%)" at bounding box center [590, 257] width 164 height 27
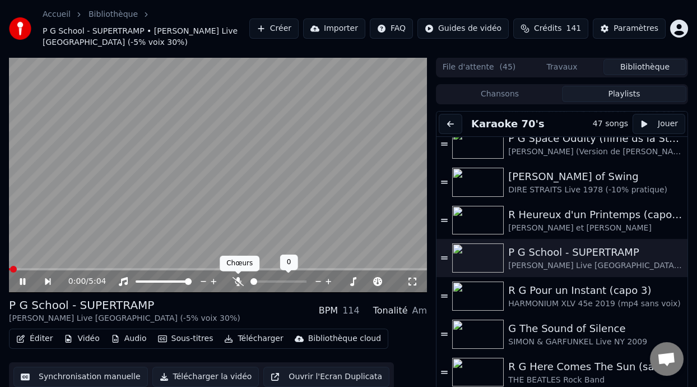
click at [238, 280] on icon at bounding box center [238, 281] width 11 height 9
click at [22, 278] on icon at bounding box center [30, 281] width 25 height 9
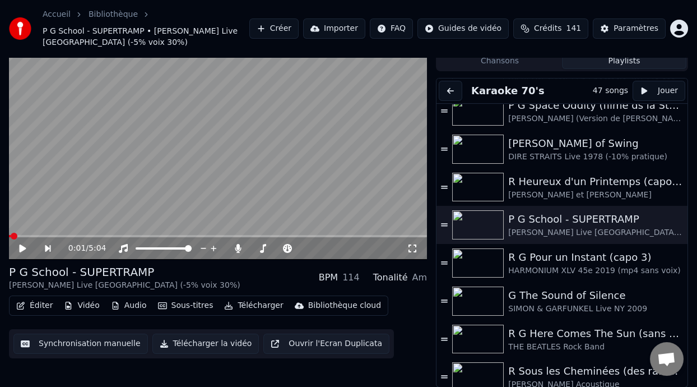
click at [410, 246] on icon at bounding box center [412, 248] width 11 height 9
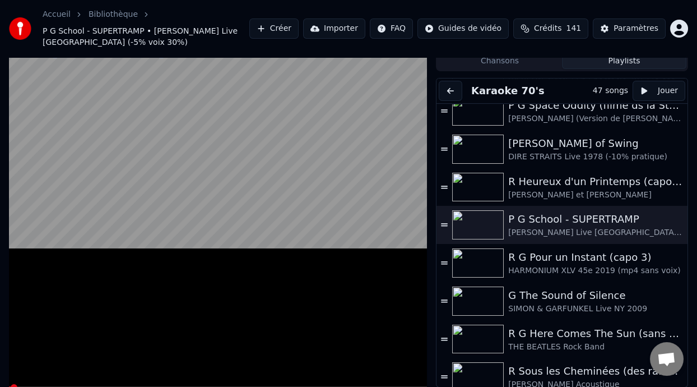
scroll to position [0, 0]
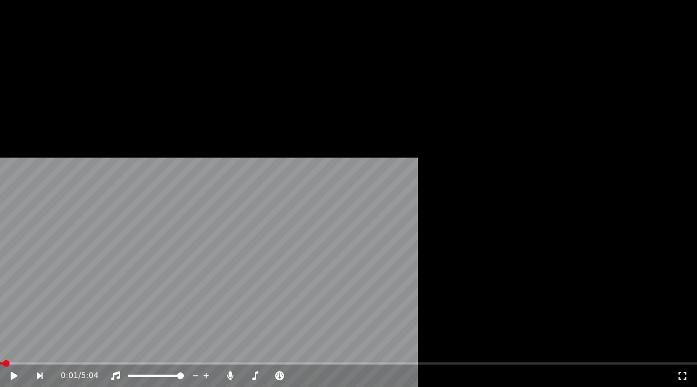
click at [39, 111] on button "Éditer" at bounding box center [34, 103] width 45 height 16
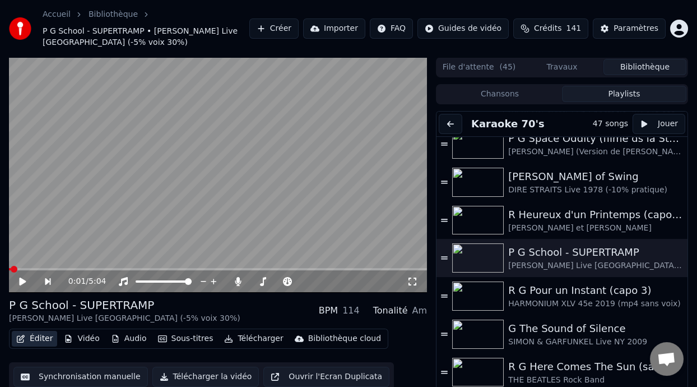
click at [37, 336] on button "Éditer" at bounding box center [34, 339] width 45 height 16
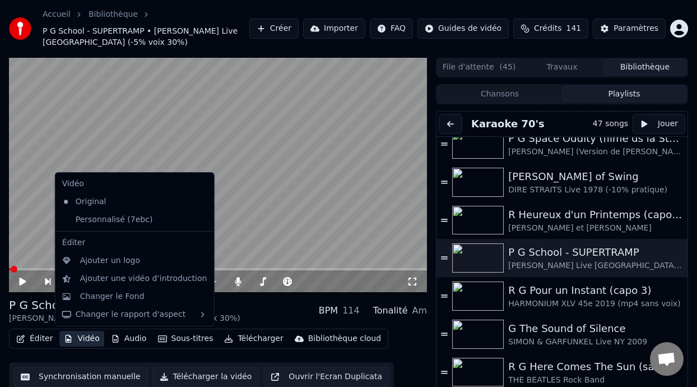
click at [90, 336] on button "Vidéo" at bounding box center [81, 339] width 44 height 16
click at [124, 221] on div "Personnalisé (7ebc)" at bounding box center [126, 220] width 137 height 18
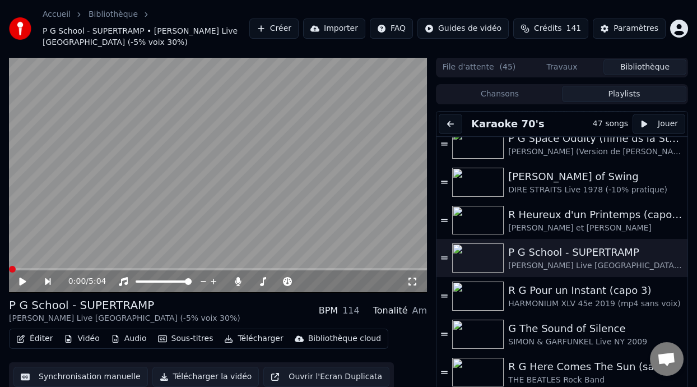
click at [22, 280] on icon at bounding box center [22, 281] width 7 height 8
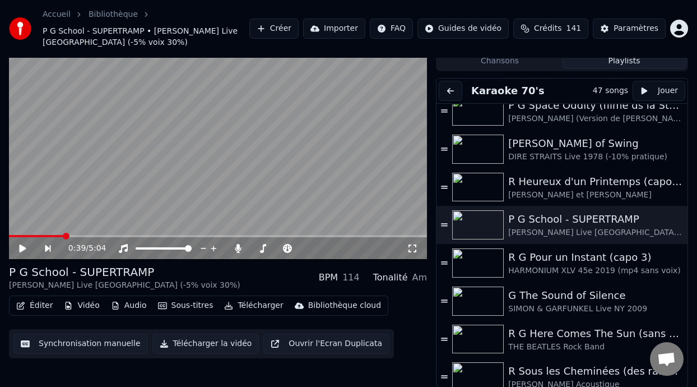
click at [42, 306] on button "Éditer" at bounding box center [34, 306] width 45 height 16
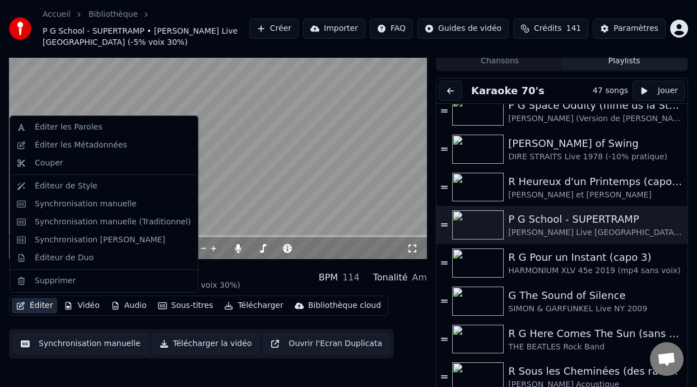
click at [223, 167] on video at bounding box center [218, 141] width 418 height 235
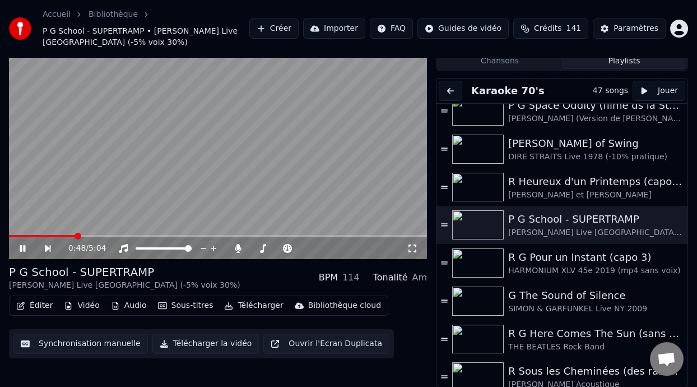
click at [24, 247] on icon at bounding box center [23, 248] width 6 height 7
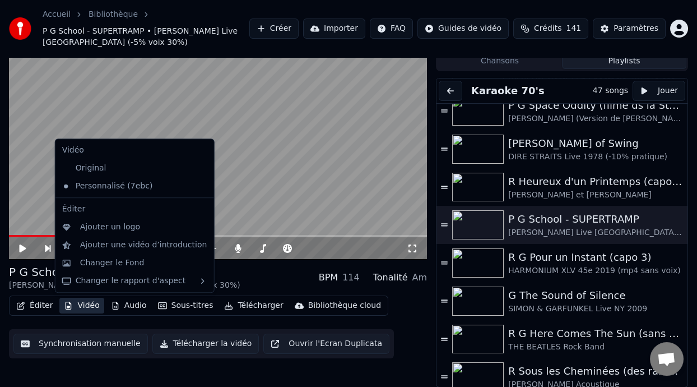
click at [85, 307] on button "Vidéo" at bounding box center [81, 306] width 44 height 16
click at [110, 168] on div "Original" at bounding box center [126, 168] width 137 height 18
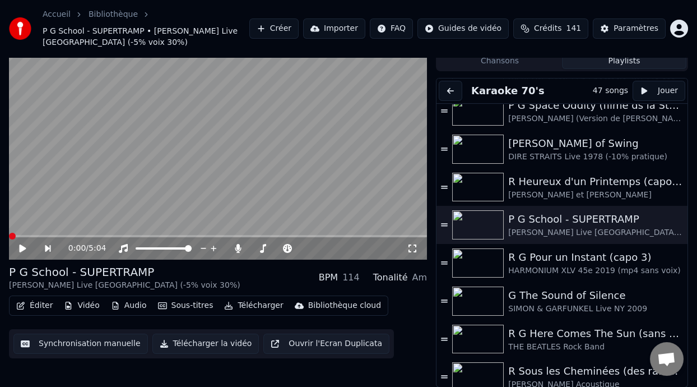
click at [22, 246] on icon at bounding box center [22, 248] width 7 height 8
click at [50, 305] on button "Éditer" at bounding box center [34, 306] width 45 height 16
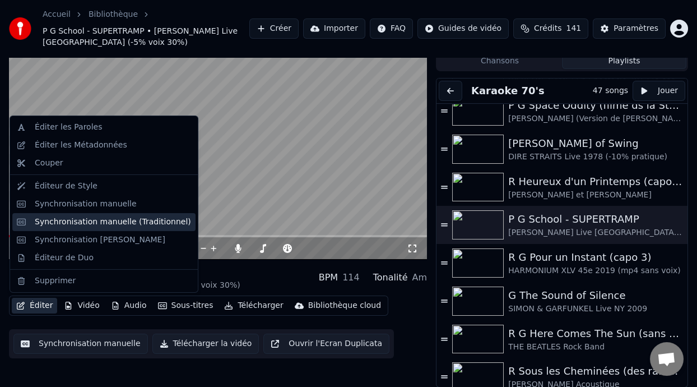
click at [154, 218] on div "Synchronisation manuelle (Traditionnel)" at bounding box center [113, 221] width 156 height 11
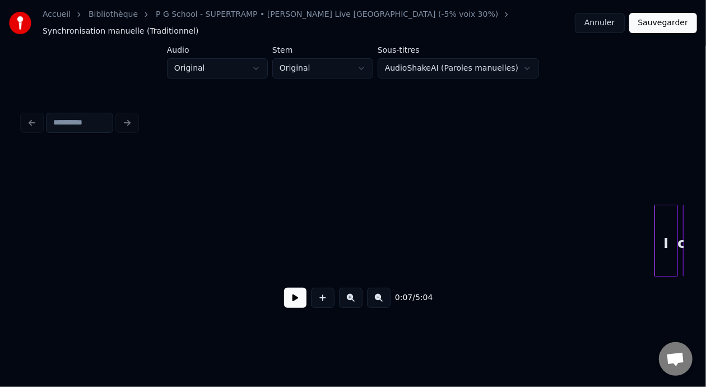
scroll to position [0, 22]
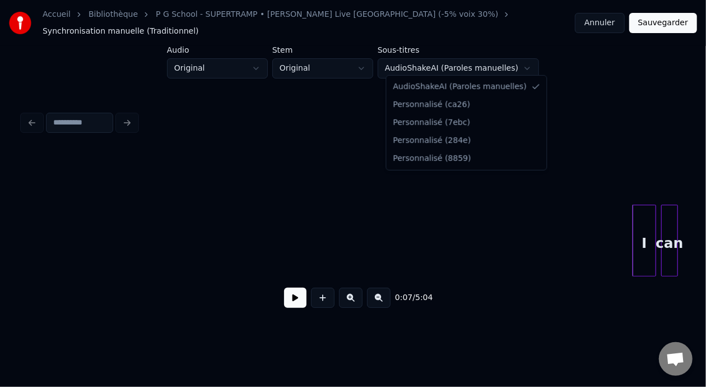
click at [471, 65] on html "Accueil Bibliothèque P G School - SUPERTRAMP • [PERSON_NAME] Live [GEOGRAPHIC_D…" at bounding box center [353, 173] width 706 height 346
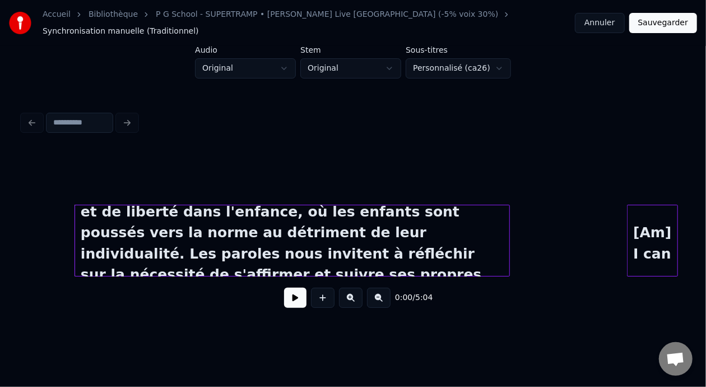
click at [469, 64] on html "Accueil Bibliothèque P G School - SUPERTRAMP • [PERSON_NAME] Live [GEOGRAPHIC_D…" at bounding box center [353, 173] width 706 height 346
click at [661, 18] on button "Sauvegarder" at bounding box center [663, 23] width 68 height 20
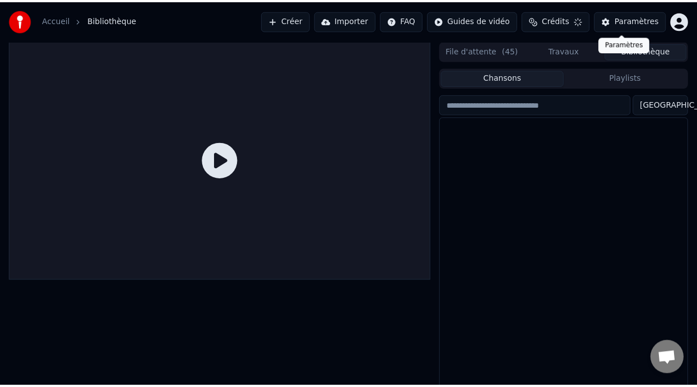
scroll to position [20, 0]
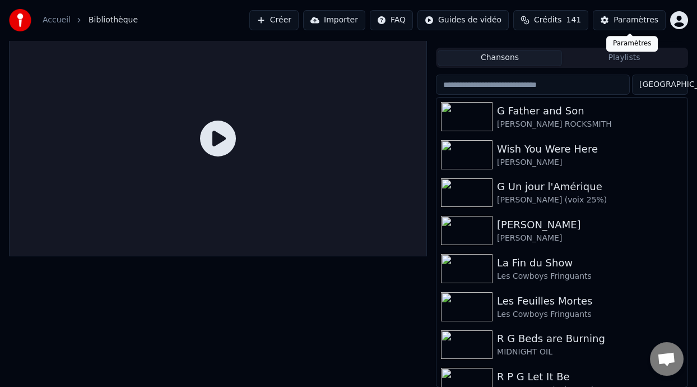
click at [639, 53] on button "Playlists" at bounding box center [624, 58] width 124 height 16
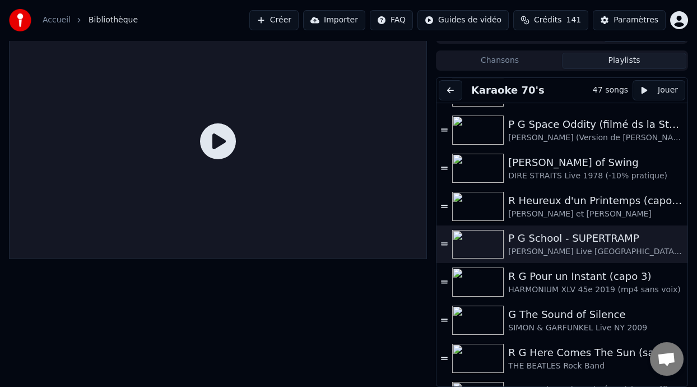
scroll to position [716, 0]
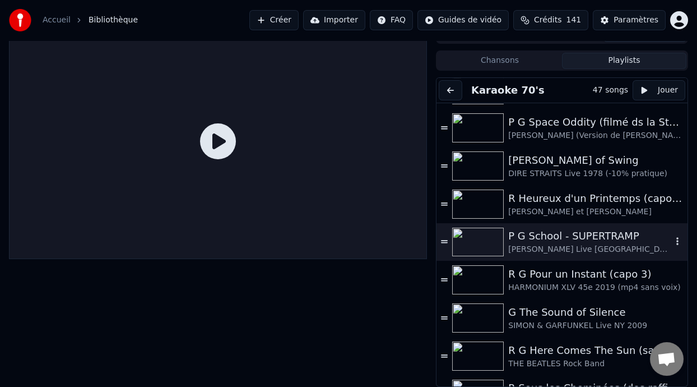
click at [569, 237] on div "P G School - SUPERTRAMP" at bounding box center [590, 236] width 164 height 16
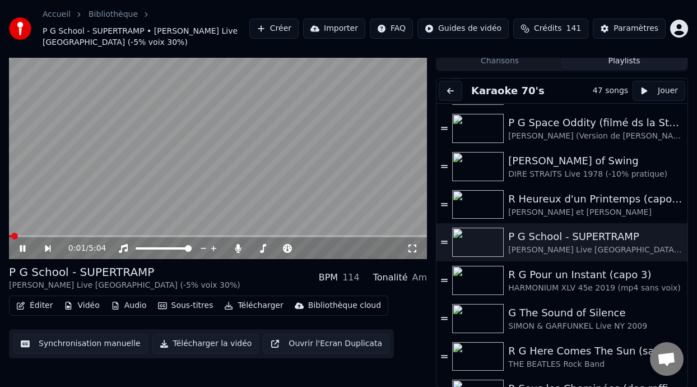
click at [22, 245] on icon at bounding box center [30, 248] width 25 height 9
click at [22, 245] on icon at bounding box center [22, 248] width 7 height 8
click at [24, 249] on icon at bounding box center [30, 248] width 25 height 9
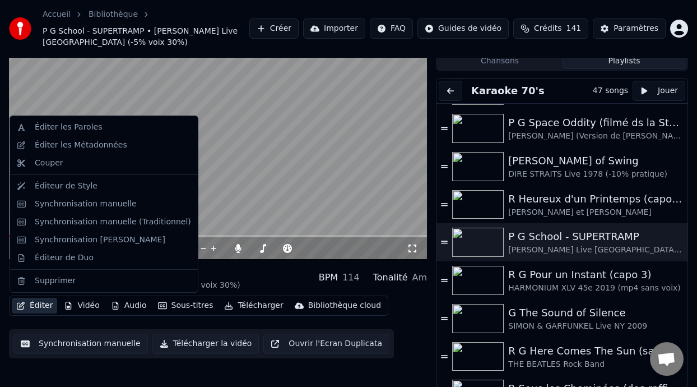
click at [40, 304] on button "Éditer" at bounding box center [34, 306] width 45 height 16
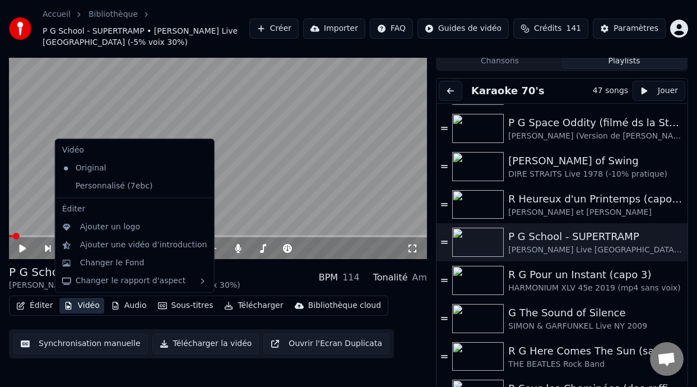
click at [75, 305] on button "Vidéo" at bounding box center [81, 306] width 44 height 16
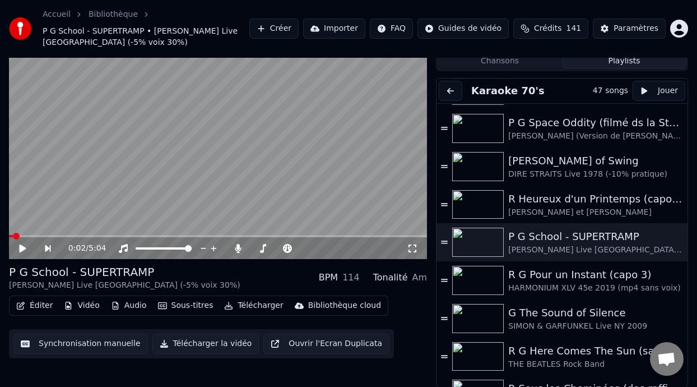
click at [75, 305] on button "Vidéo" at bounding box center [81, 306] width 44 height 16
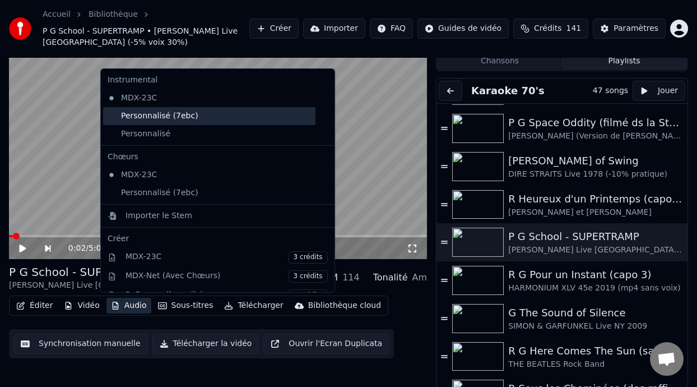
click at [179, 114] on div "Personnalisé (7ebc)" at bounding box center [209, 116] width 212 height 18
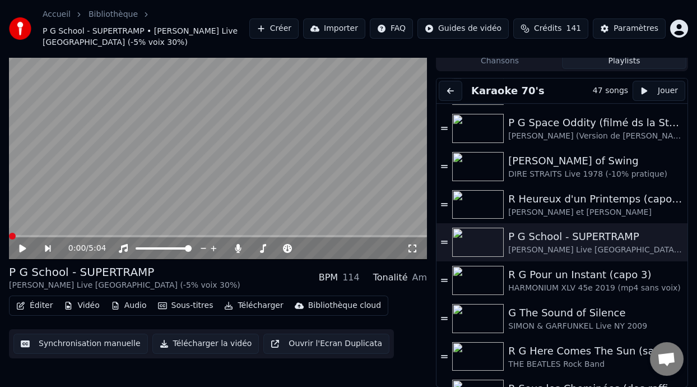
click at [19, 245] on icon at bounding box center [30, 248] width 25 height 9
click at [20, 245] on icon at bounding box center [30, 248] width 25 height 9
click at [133, 306] on button "Audio" at bounding box center [128, 306] width 45 height 16
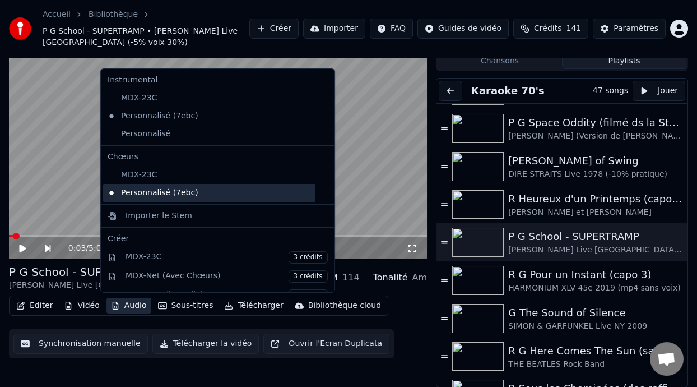
click at [160, 193] on div "Personnalisé (7ebc)" at bounding box center [209, 193] width 212 height 18
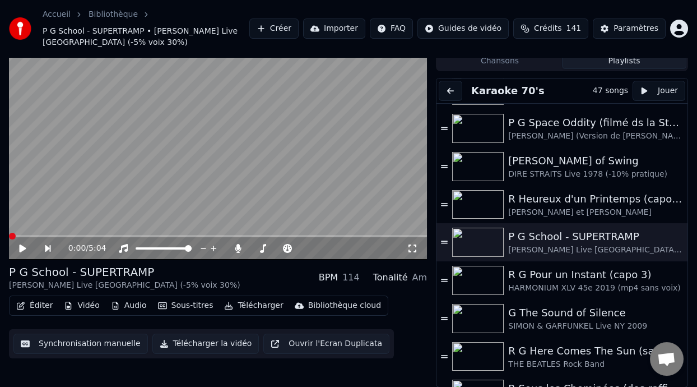
click at [20, 246] on icon at bounding box center [22, 248] width 7 height 8
click at [24, 251] on icon at bounding box center [30, 248] width 25 height 9
click at [20, 247] on icon at bounding box center [22, 248] width 7 height 8
click at [20, 247] on icon at bounding box center [23, 248] width 6 height 7
click at [91, 307] on button "Vidéo" at bounding box center [81, 306] width 44 height 16
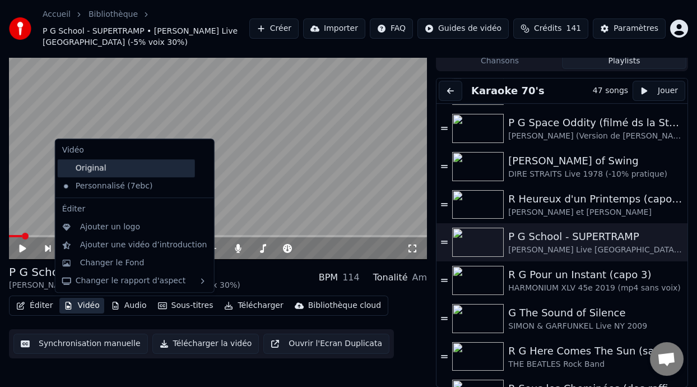
click at [113, 162] on div "Original" at bounding box center [126, 168] width 137 height 18
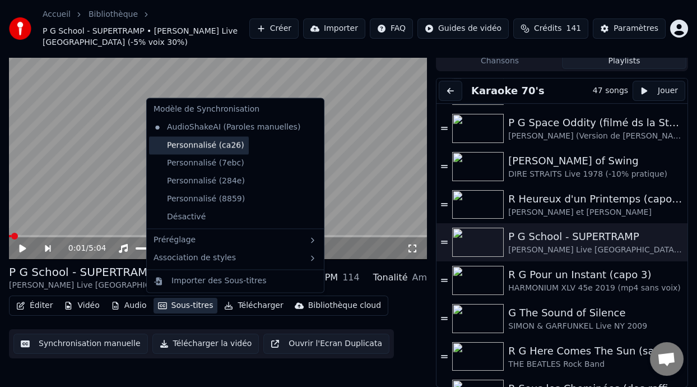
click at [229, 144] on div "Personnalisé (ca26)" at bounding box center [199, 145] width 100 height 18
click at [186, 304] on button "Sous-titres" at bounding box center [186, 306] width 64 height 16
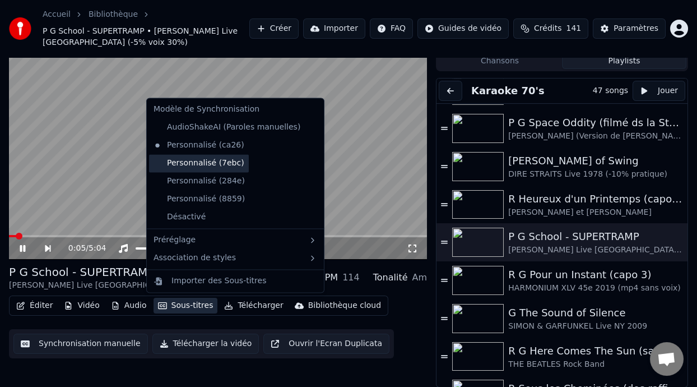
click at [214, 161] on div "Personnalisé (7ebc)" at bounding box center [199, 163] width 100 height 18
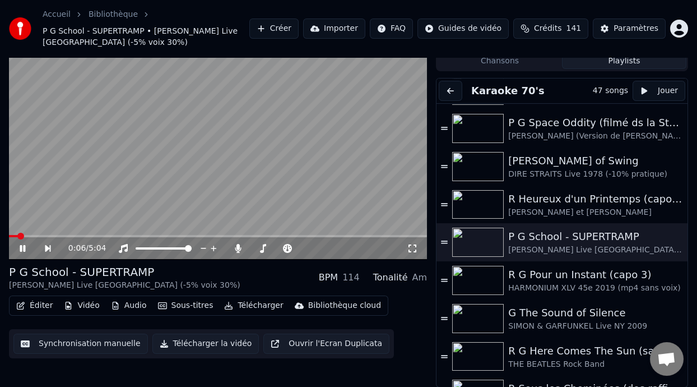
click at [23, 245] on icon at bounding box center [30, 248] width 25 height 9
drag, startPoint x: 410, startPoint y: 246, endPoint x: 410, endPoint y: 256, distance: 10.1
click at [410, 245] on icon at bounding box center [412, 248] width 11 height 9
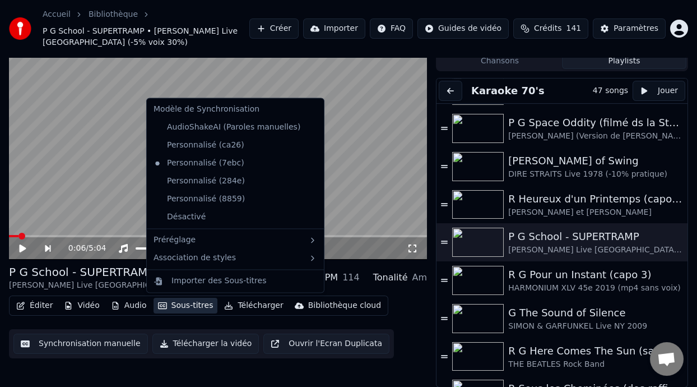
click at [180, 304] on button "Sous-titres" at bounding box center [186, 306] width 64 height 16
click at [214, 145] on div "Personnalisé (ca26)" at bounding box center [199, 145] width 100 height 18
click at [184, 302] on button "Sous-titres" at bounding box center [186, 306] width 64 height 16
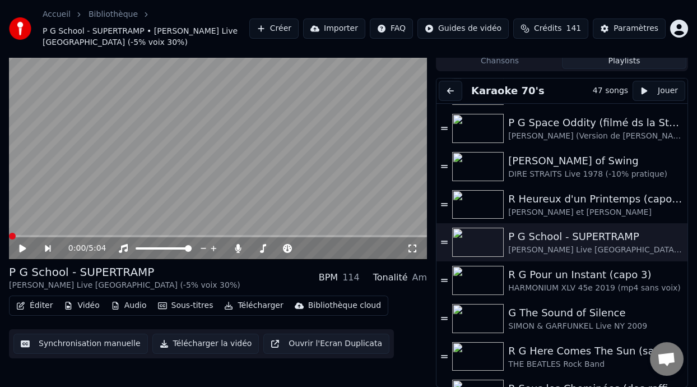
click at [24, 246] on icon at bounding box center [22, 248] width 7 height 8
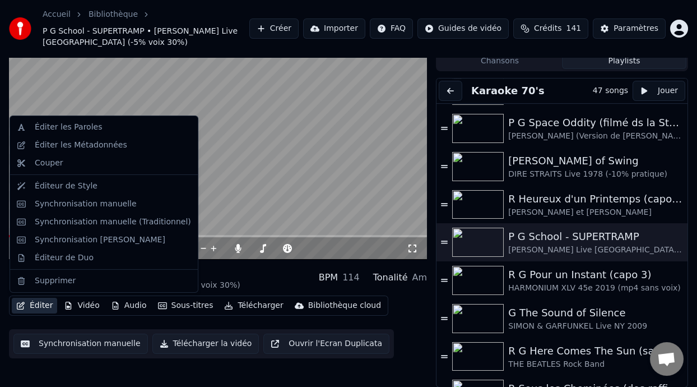
click at [42, 305] on button "Éditer" at bounding box center [34, 306] width 45 height 16
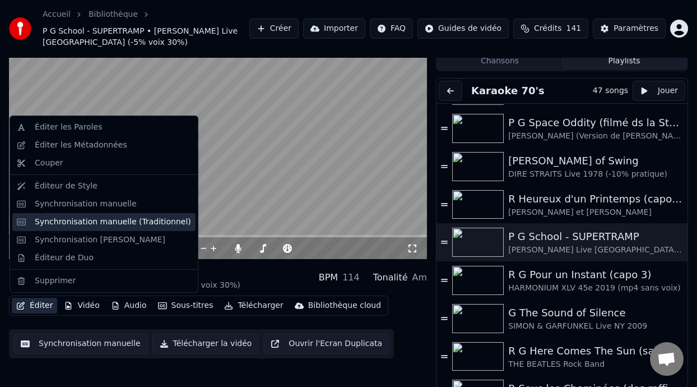
click at [105, 223] on div "Synchronisation manuelle (Traditionnel)" at bounding box center [113, 221] width 156 height 11
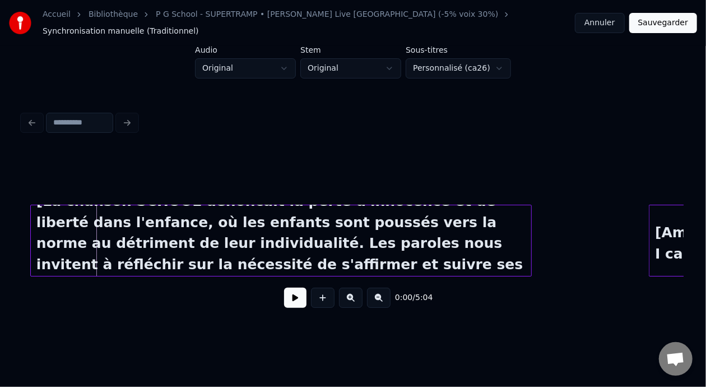
click at [32, 224] on div at bounding box center [32, 240] width 3 height 71
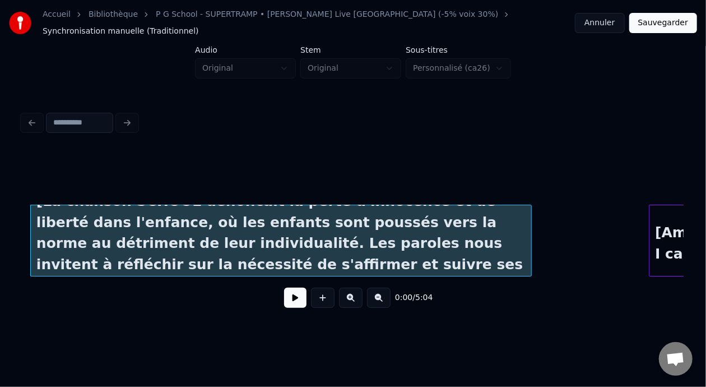
click at [669, 20] on button "Sauvegarder" at bounding box center [663, 23] width 68 height 20
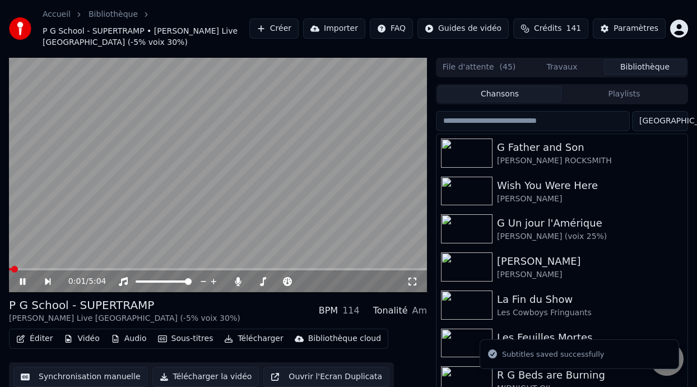
click at [22, 279] on icon at bounding box center [30, 281] width 25 height 9
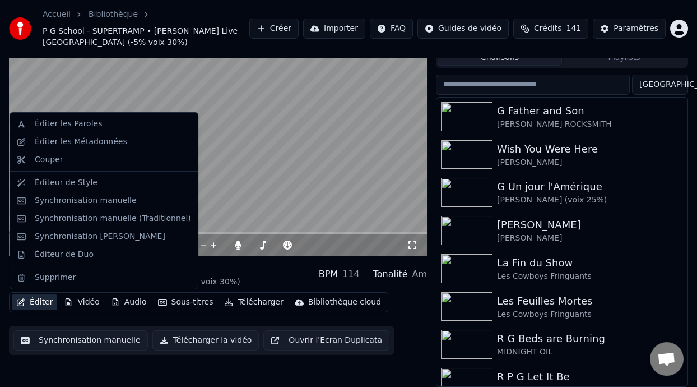
click at [43, 300] on button "Éditer" at bounding box center [34, 302] width 45 height 16
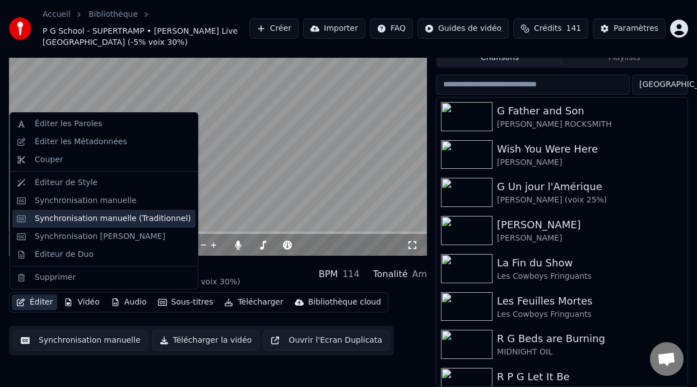
click at [118, 219] on div "Synchronisation manuelle (Traditionnel)" at bounding box center [113, 218] width 156 height 11
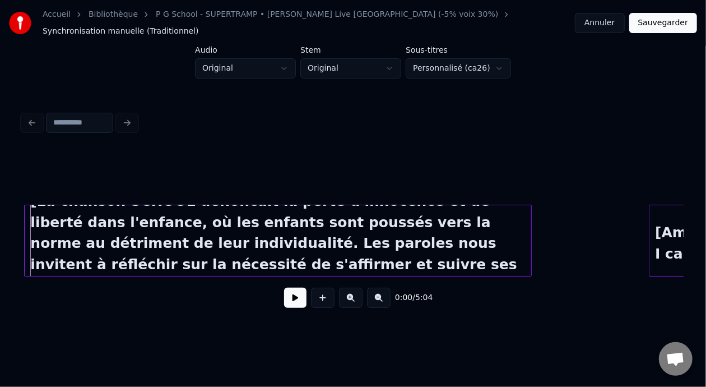
click at [26, 229] on div at bounding box center [26, 240] width 3 height 71
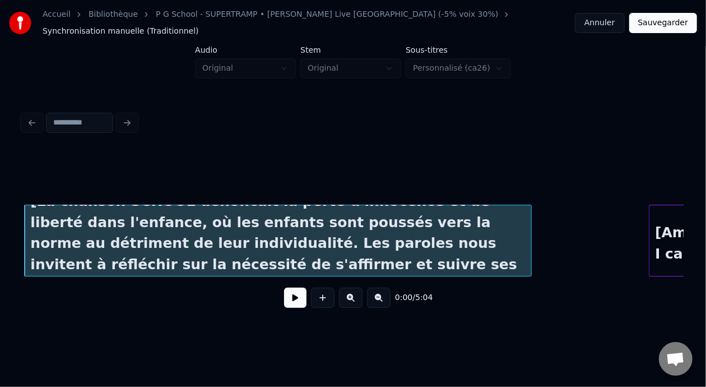
click at [672, 22] on button "Sauvegarder" at bounding box center [663, 23] width 68 height 20
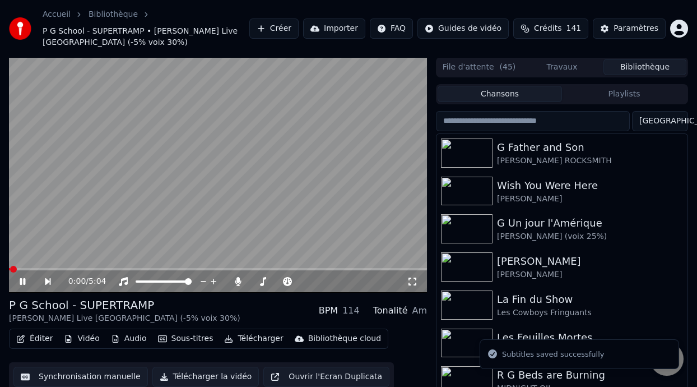
scroll to position [36, 0]
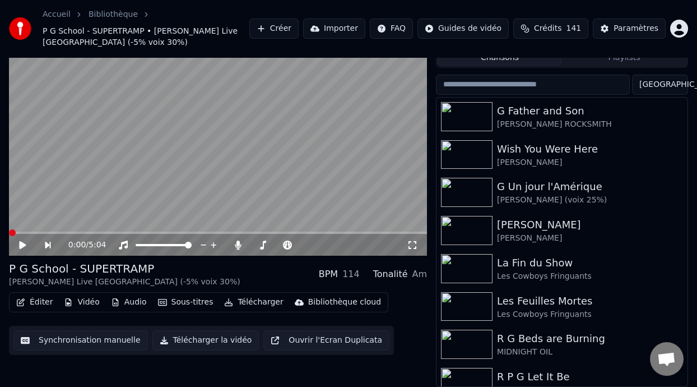
click at [22, 243] on icon at bounding box center [22, 245] width 7 height 8
click at [22, 243] on icon at bounding box center [30, 244] width 25 height 9
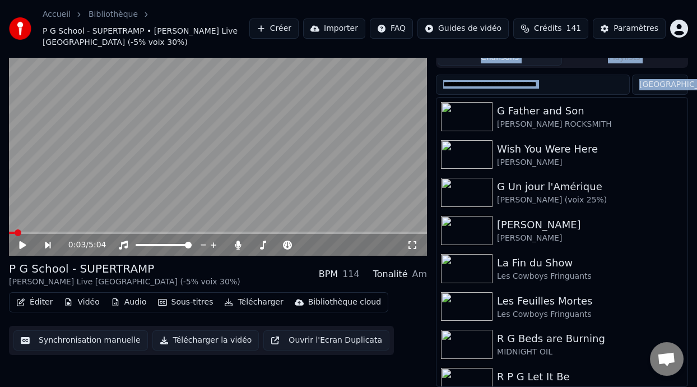
drag, startPoint x: 433, startPoint y: 313, endPoint x: 426, endPoint y: 313, distance: 6.7
click at [429, 313] on div "0:03 / 5:04 P G School - SUPERTRAMP [PERSON_NAME] Live [GEOGRAPHIC_DATA] (-5% v…" at bounding box center [348, 204] width 697 height 367
click at [418, 317] on div "Éditer Vidéo Audio Sous-titres Télécharger Bibliothèque cloud Synchronisation m…" at bounding box center [218, 323] width 418 height 63
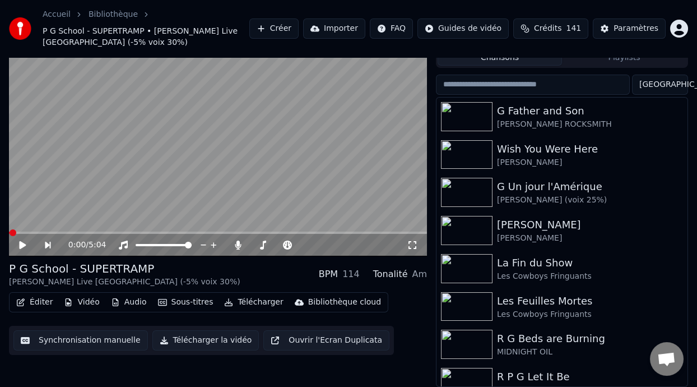
click at [20, 243] on icon at bounding box center [22, 245] width 7 height 8
click at [20, 243] on icon at bounding box center [23, 245] width 6 height 7
click at [24, 231] on span at bounding box center [16, 232] width 15 height 2
click at [409, 241] on icon at bounding box center [413, 245] width 8 height 8
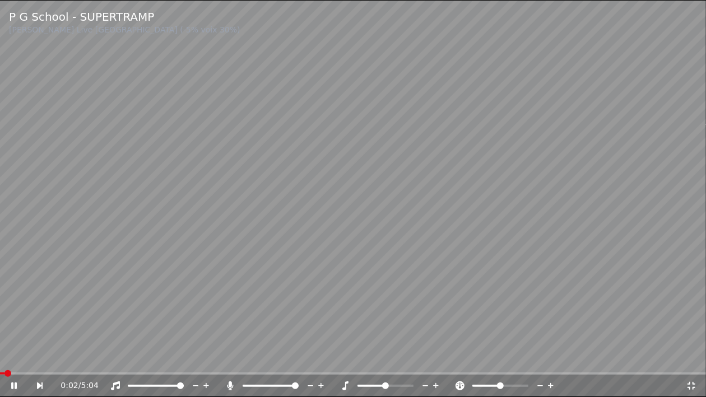
click at [4, 374] on span at bounding box center [2, 374] width 4 height 2
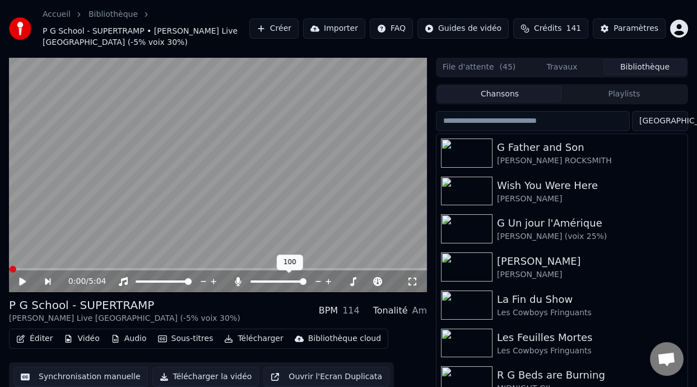
click at [265, 277] on div at bounding box center [289, 281] width 90 height 11
click at [262, 281] on span at bounding box center [279, 281] width 56 height 2
click at [267, 280] on span at bounding box center [268, 281] width 7 height 7
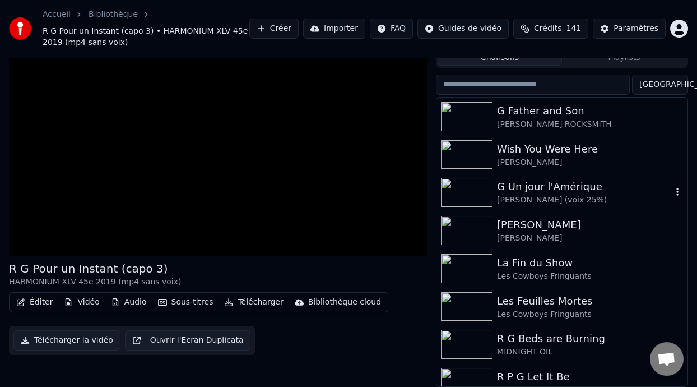
click at [546, 196] on div "[PERSON_NAME] (voix 25%)" at bounding box center [584, 199] width 175 height 11
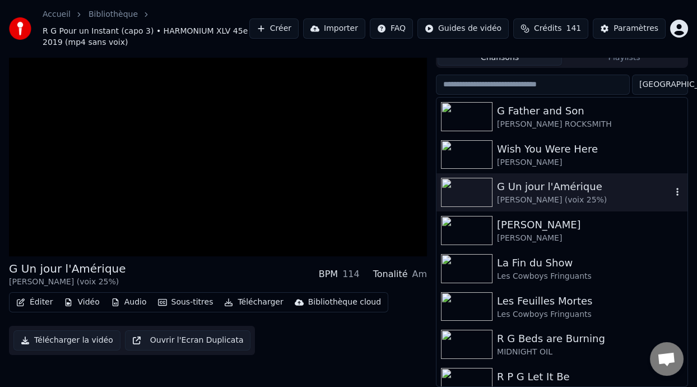
scroll to position [25, 0]
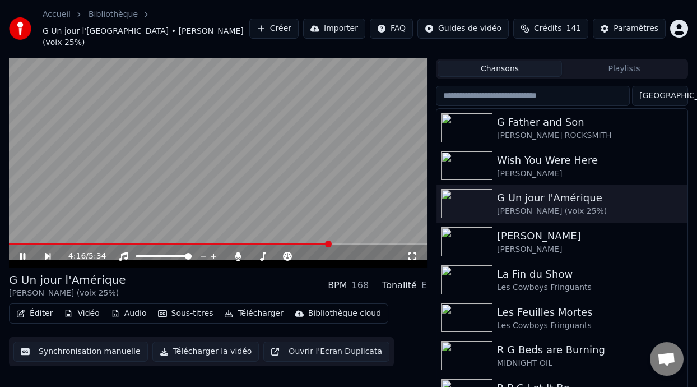
click at [19, 252] on icon at bounding box center [30, 256] width 25 height 9
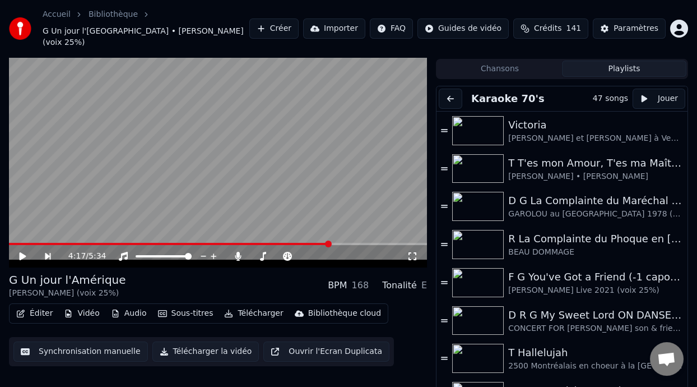
click at [606, 61] on button "Playlists" at bounding box center [624, 69] width 124 height 16
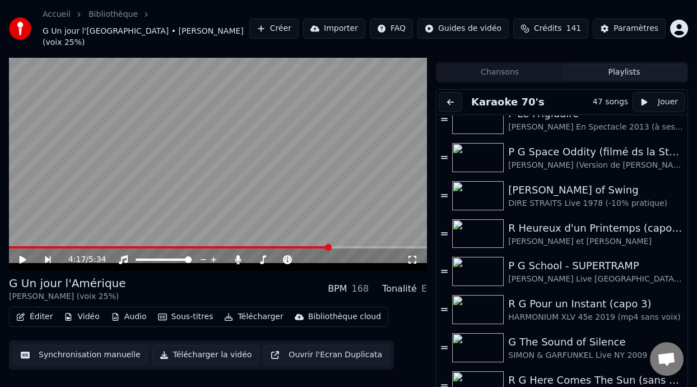
scroll to position [700, 0]
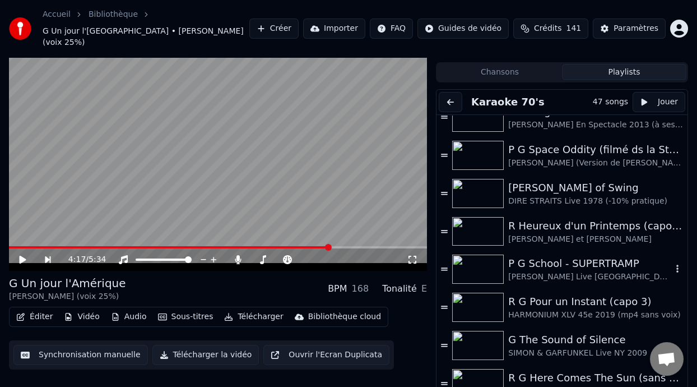
click at [554, 256] on div "P G School - SUPERTRAMP" at bounding box center [590, 264] width 164 height 16
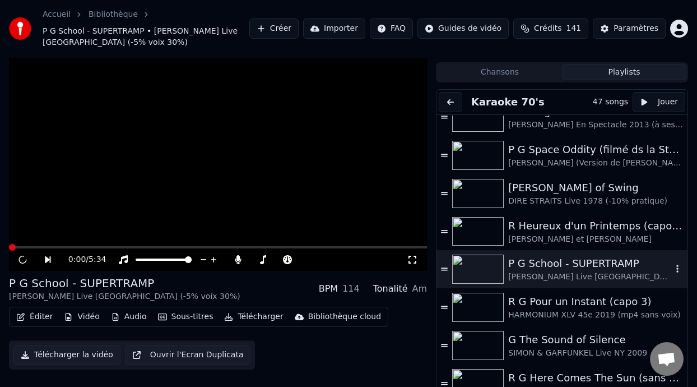
scroll to position [33, 0]
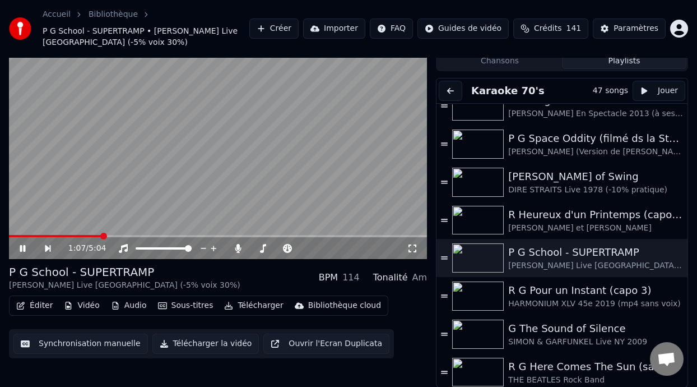
click at [100, 231] on video at bounding box center [218, 141] width 418 height 235
